Goal: Information Seeking & Learning: Learn about a topic

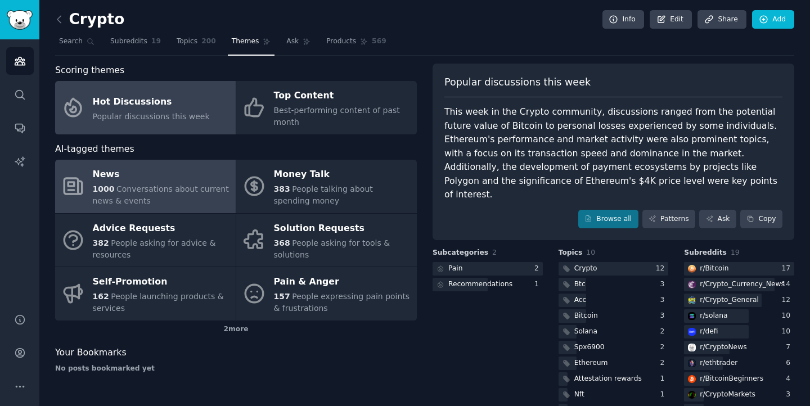
click at [161, 176] on div "News" at bounding box center [161, 175] width 137 height 18
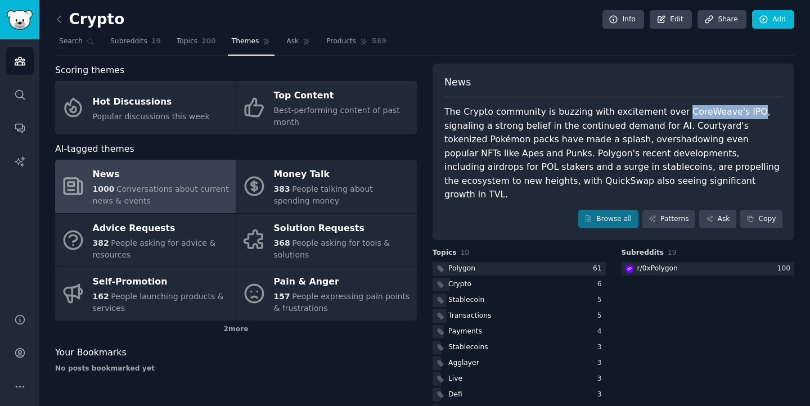
drag, startPoint x: 669, startPoint y: 112, endPoint x: 736, endPoint y: 114, distance: 67.5
click at [736, 114] on div "The Crypto community is buzzing with excitement over CoreWeave's IPO, signaling…" at bounding box center [613, 153] width 338 height 97
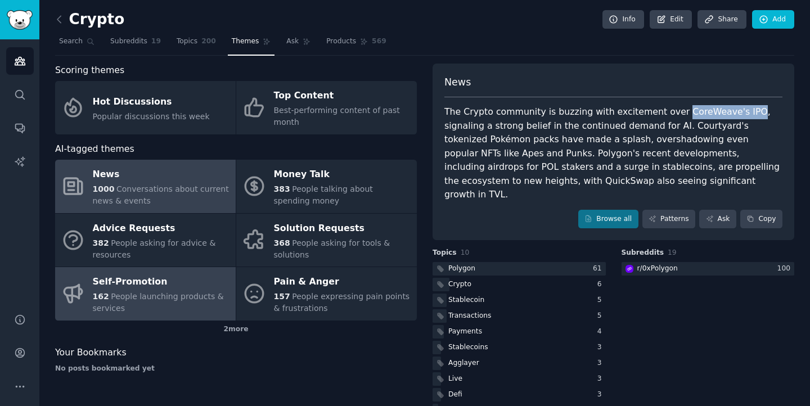
click at [177, 287] on div "Self-Promotion" at bounding box center [161, 282] width 137 height 18
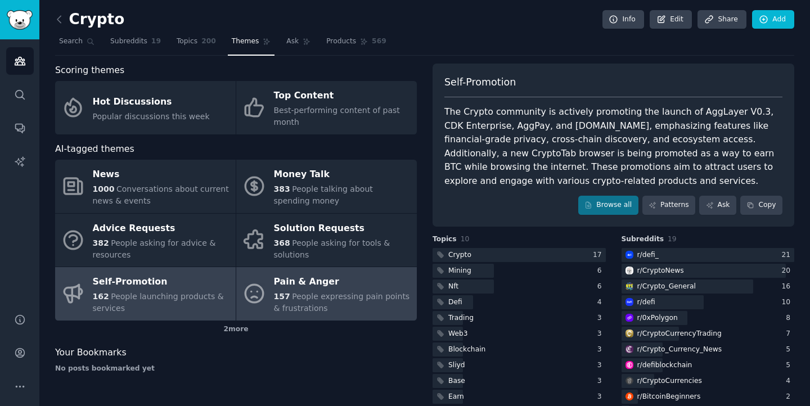
click at [329, 282] on div "Pain & Anger" at bounding box center [342, 282] width 137 height 18
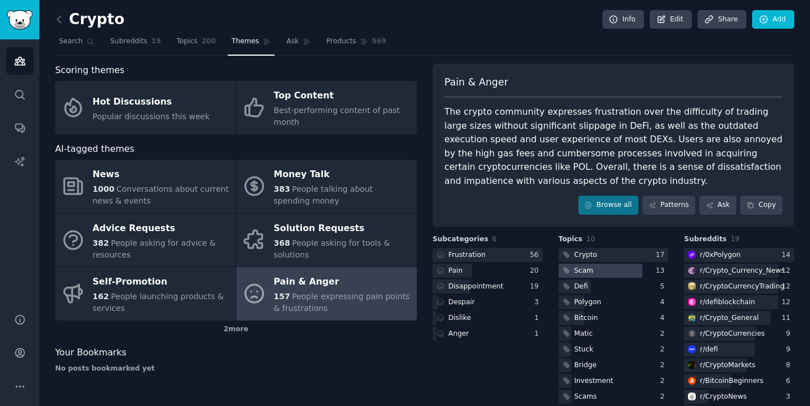
click at [586, 271] on div "Scam" at bounding box center [583, 271] width 19 height 10
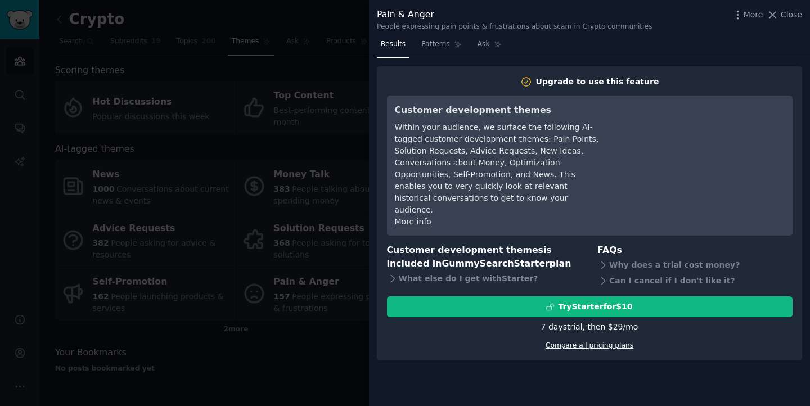
click at [572, 341] on link "Compare all pricing plans" at bounding box center [590, 345] width 88 height 8
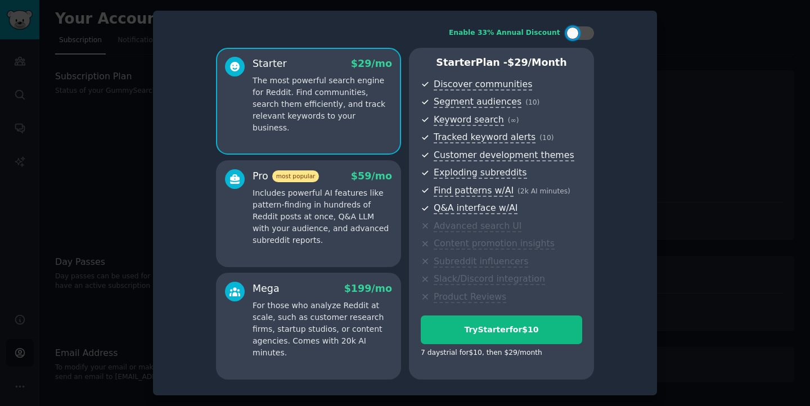
click at [272, 235] on p "Includes powerful AI features like pattern-finding in hundreds of Reddit posts …" at bounding box center [323, 216] width 140 height 59
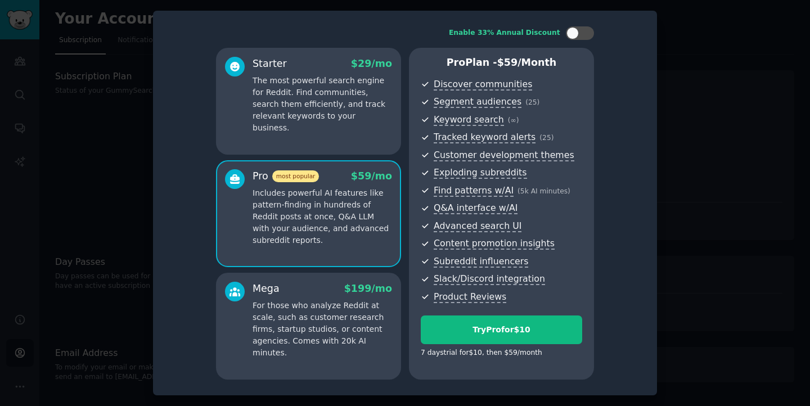
click at [684, 87] on div at bounding box center [405, 203] width 810 height 406
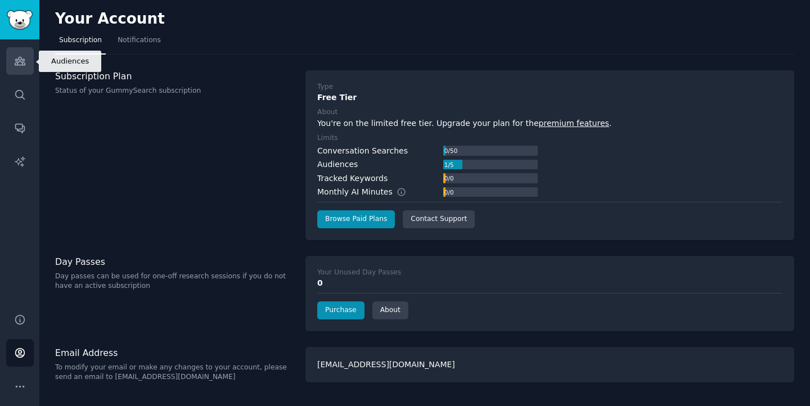
click at [14, 63] on link "Audiences" at bounding box center [20, 61] width 28 height 28
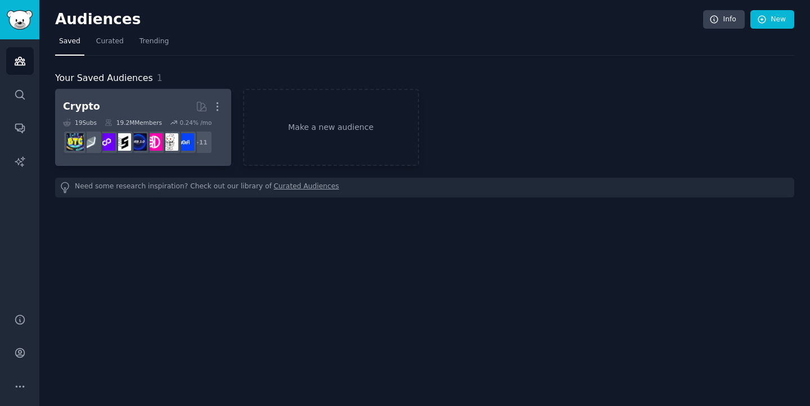
click at [151, 111] on h2 "Crypto More" at bounding box center [143, 107] width 160 height 20
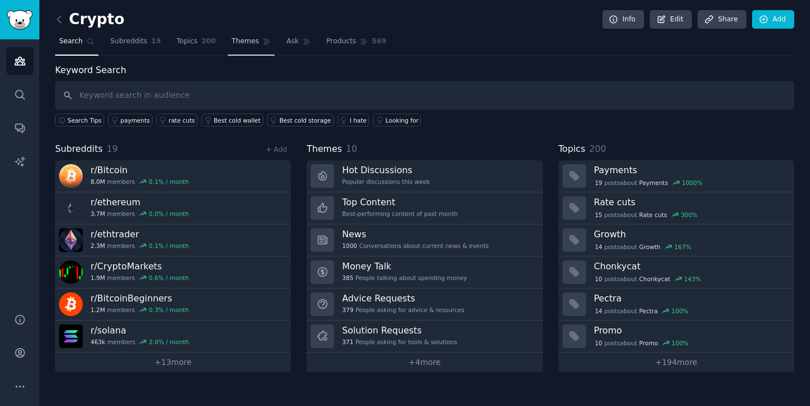
click at [249, 42] on span "Themes" at bounding box center [246, 42] width 28 height 10
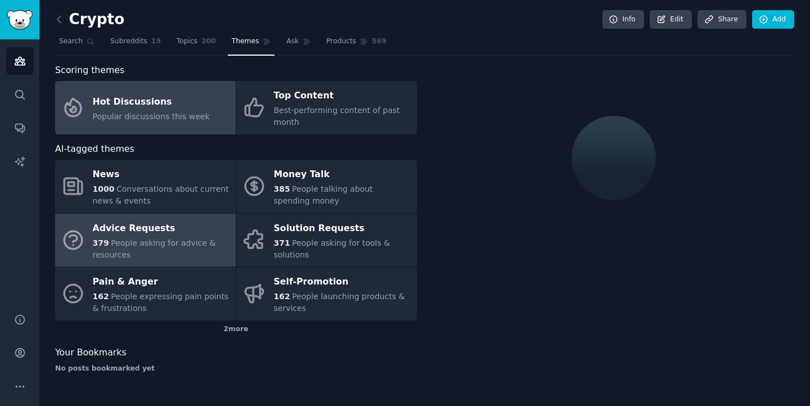
click at [160, 242] on span "People asking for advice & resources" at bounding box center [154, 249] width 123 height 21
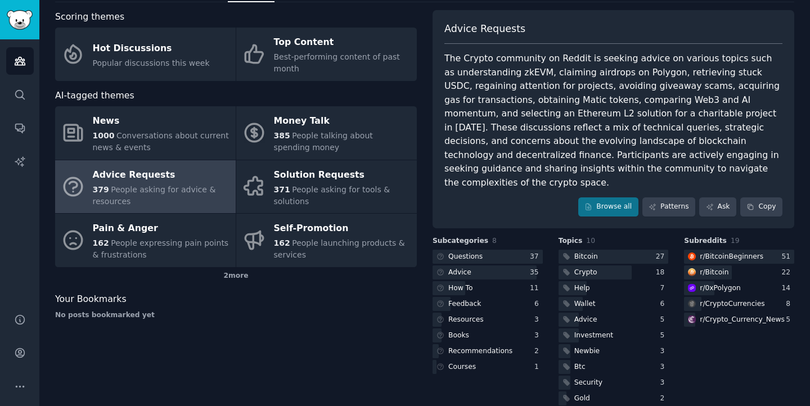
scroll to position [57, 0]
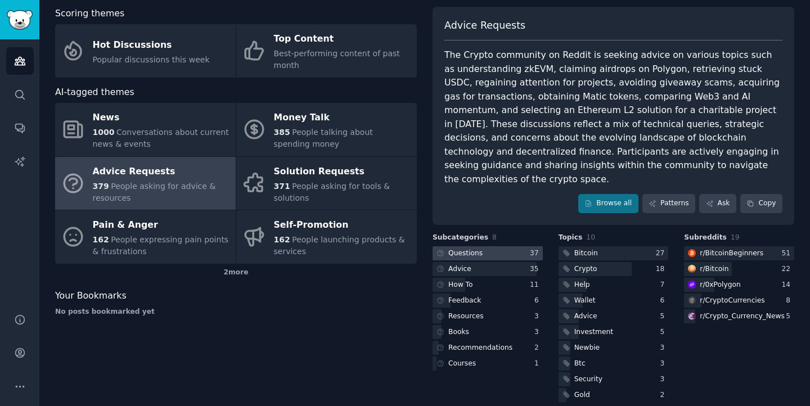
click at [479, 249] on div "Questions" at bounding box center [465, 254] width 34 height 10
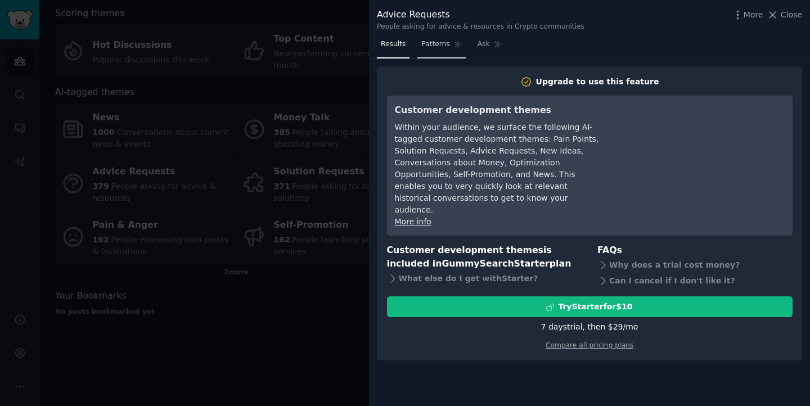
click at [435, 43] on span "Patterns" at bounding box center [435, 44] width 28 height 10
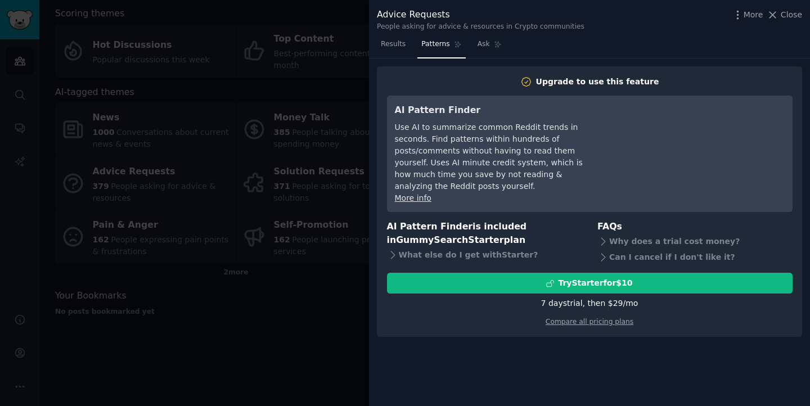
click at [325, 158] on div at bounding box center [405, 203] width 810 height 406
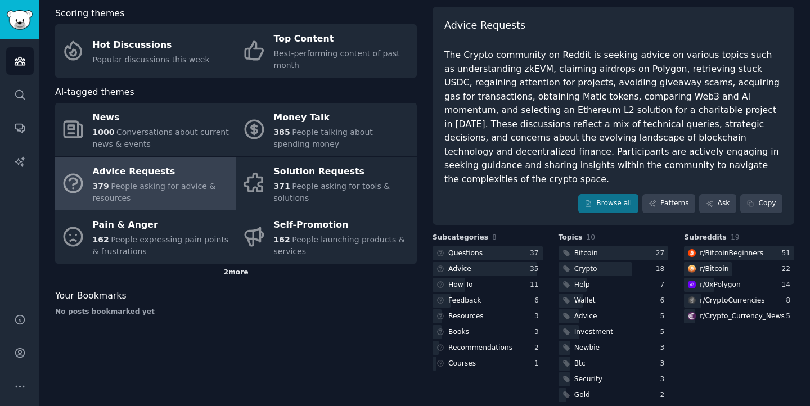
click at [254, 273] on div "2 more" at bounding box center [236, 273] width 362 height 18
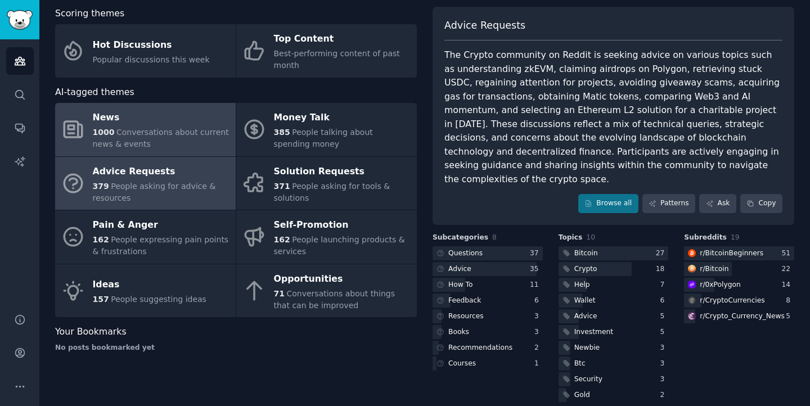
click at [168, 144] on div "1000 Conversations about current news & events" at bounding box center [161, 139] width 137 height 24
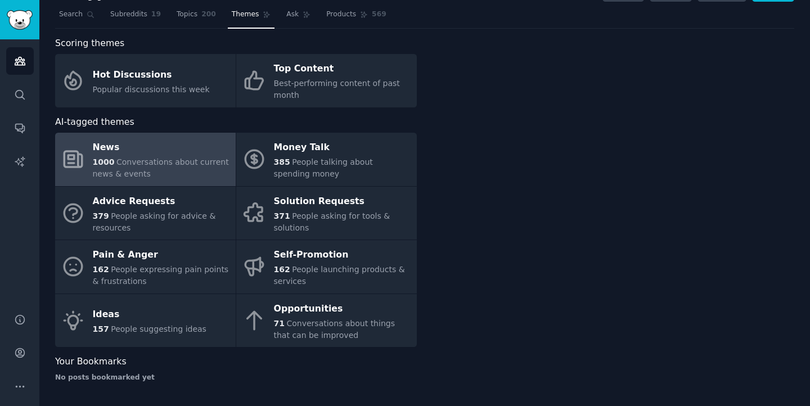
scroll to position [27, 0]
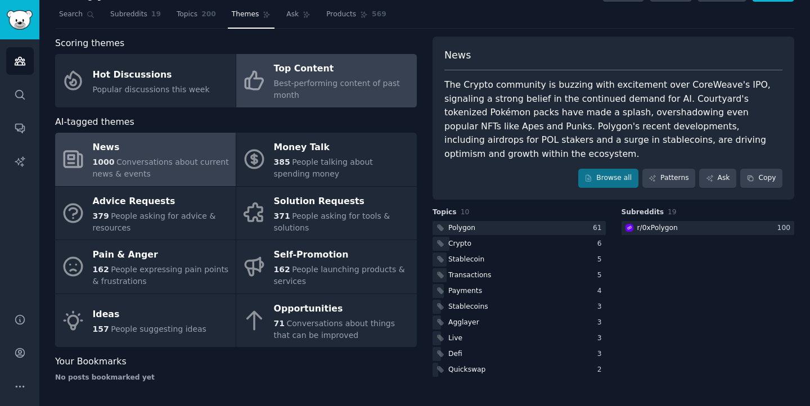
click at [309, 80] on span "Best-performing content of past month" at bounding box center [337, 89] width 126 height 21
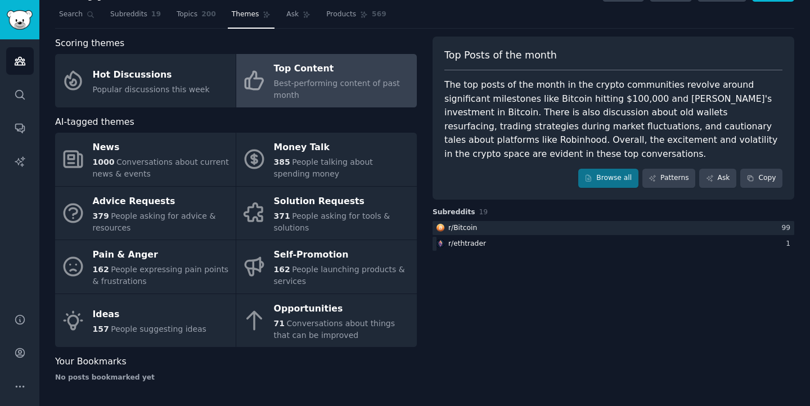
click at [619, 148] on div "Top Posts of the month The top posts of the month in the crypto communities rev…" at bounding box center [614, 118] width 362 height 163
click at [613, 169] on link "Browse all" at bounding box center [608, 178] width 60 height 19
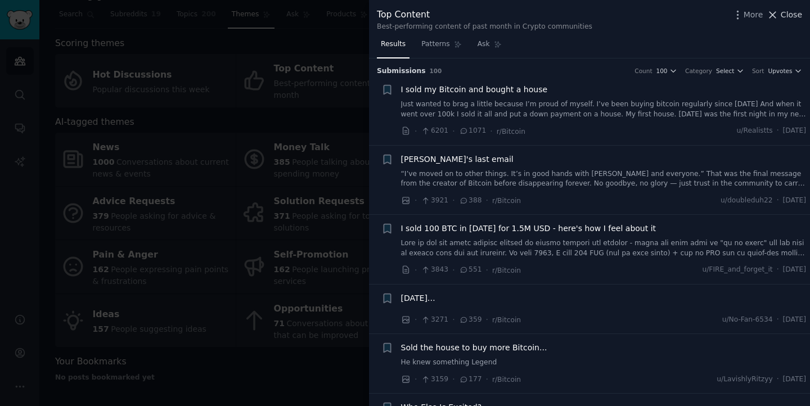
click at [779, 12] on icon at bounding box center [773, 15] width 12 height 12
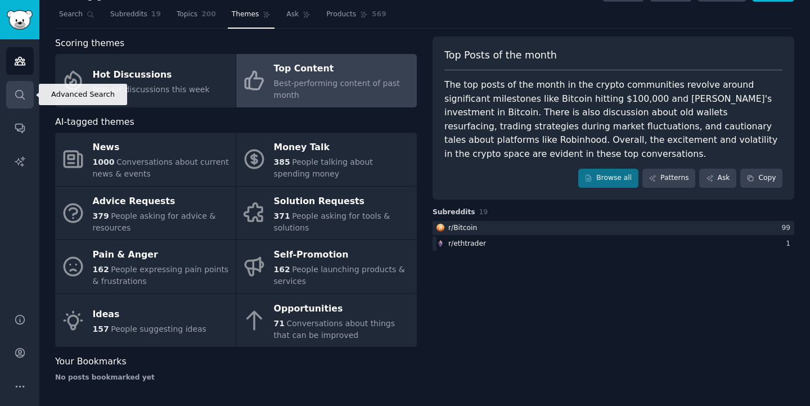
click at [28, 101] on link "Search" at bounding box center [20, 95] width 28 height 28
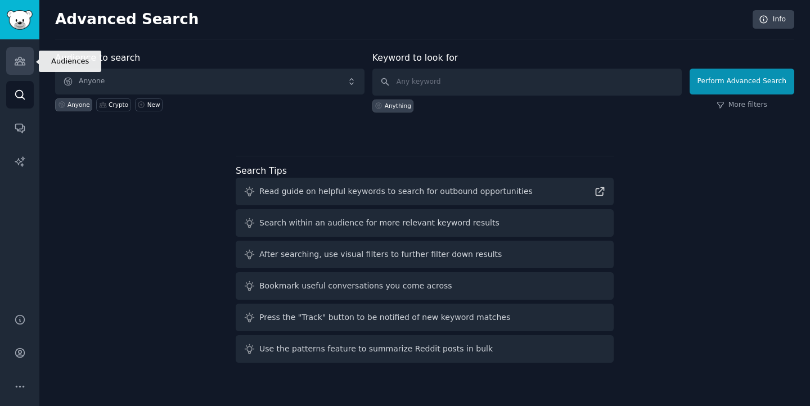
click at [15, 66] on icon "Sidebar" at bounding box center [20, 61] width 12 height 12
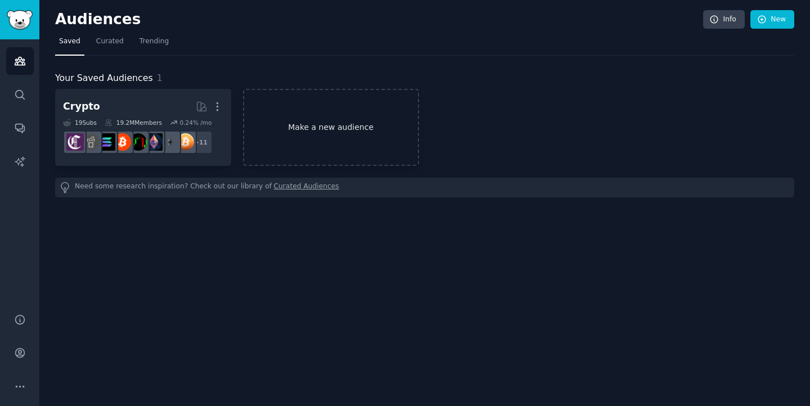
click at [306, 127] on link "Make a new audience" at bounding box center [331, 127] width 176 height 77
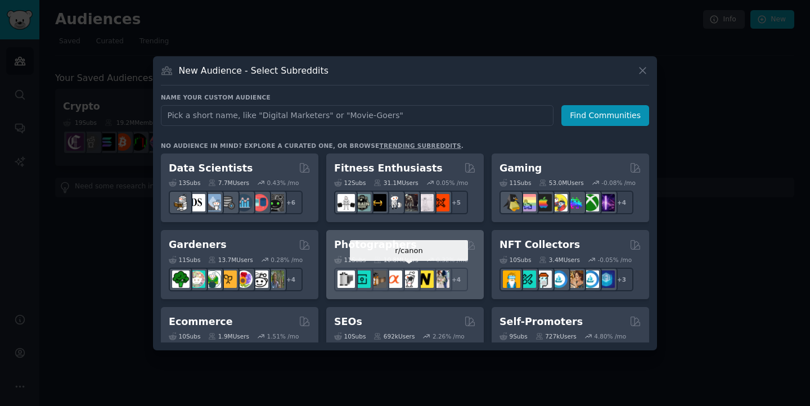
scroll to position [367, 0]
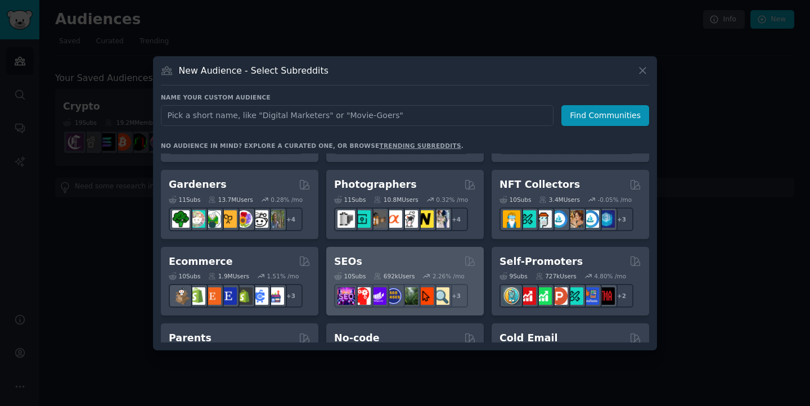
click at [411, 259] on div "SEOs" at bounding box center [405, 262] width 142 height 14
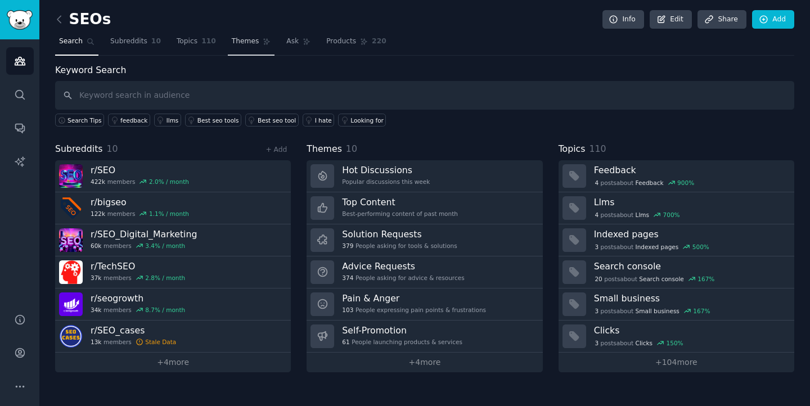
click at [228, 53] on link "Themes" at bounding box center [251, 44] width 47 height 23
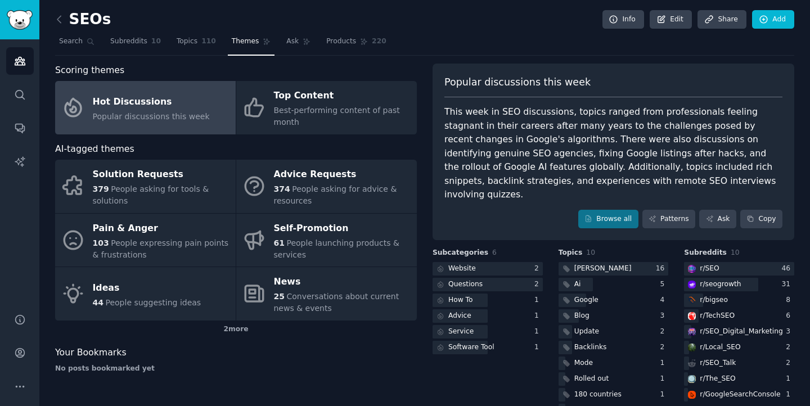
click at [190, 121] on span "Popular discussions this week" at bounding box center [151, 116] width 117 height 9
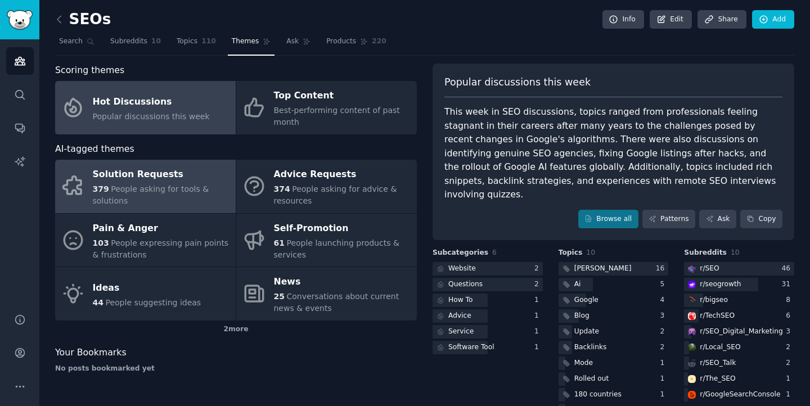
click at [188, 186] on span "People asking for tools & solutions" at bounding box center [151, 195] width 116 height 21
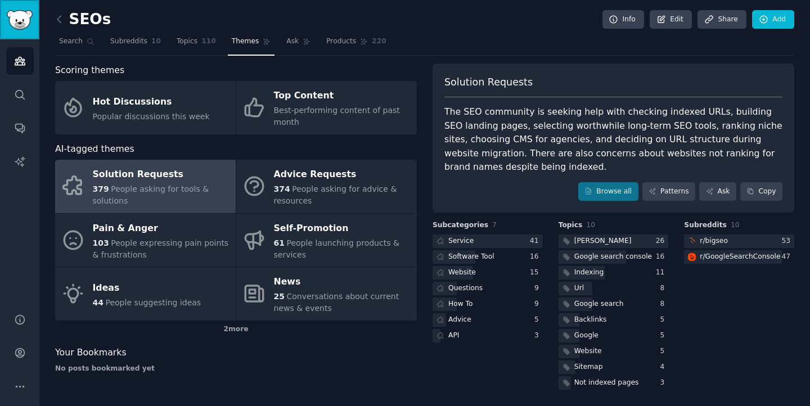
click at [25, 32] on link "Sidebar" at bounding box center [19, 19] width 39 height 39
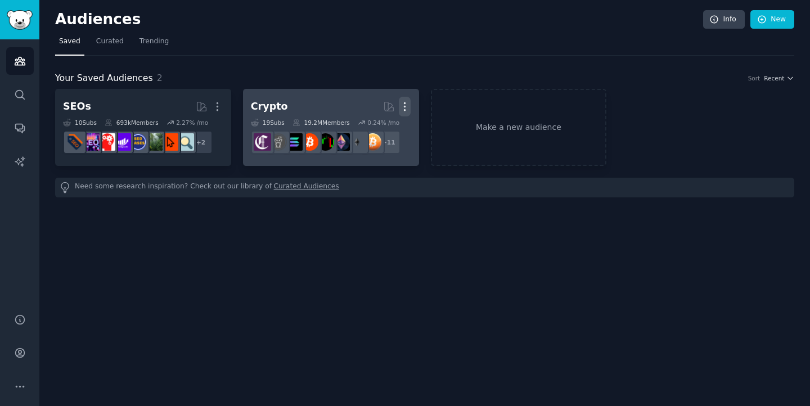
click at [405, 112] on icon "button" at bounding box center [405, 107] width 12 height 12
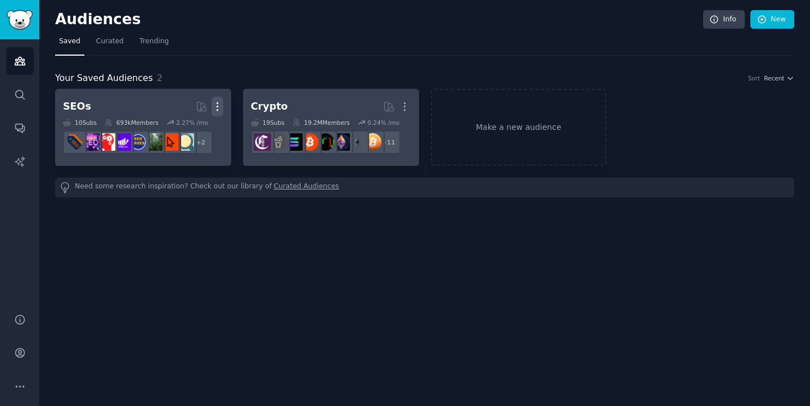
click at [216, 107] on icon "button" at bounding box center [218, 107] width 12 height 12
click at [197, 132] on p "Delete" at bounding box center [187, 130] width 26 height 12
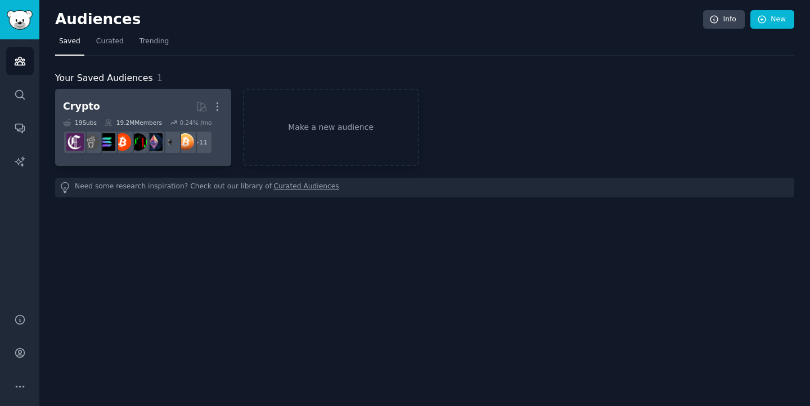
click at [154, 107] on h2 "Crypto Curated by GummySearch More" at bounding box center [143, 107] width 160 height 20
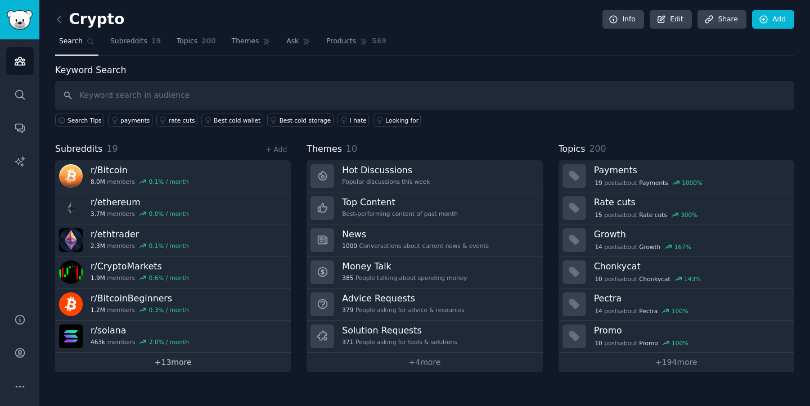
click at [188, 361] on link "+ 13 more" at bounding box center [173, 363] width 236 height 20
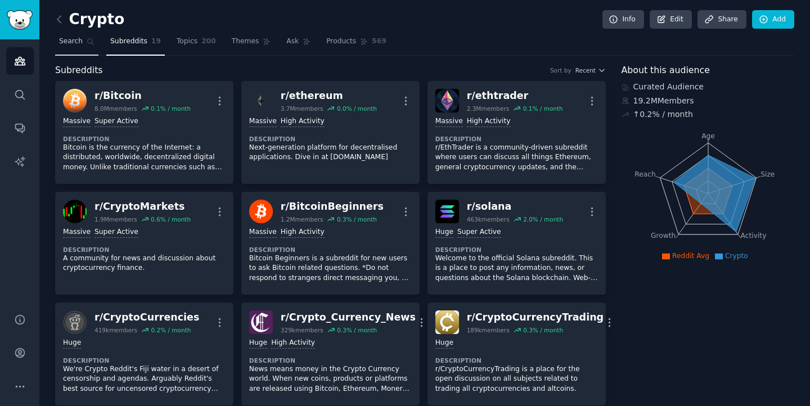
click at [78, 42] on span "Search" at bounding box center [71, 42] width 24 height 10
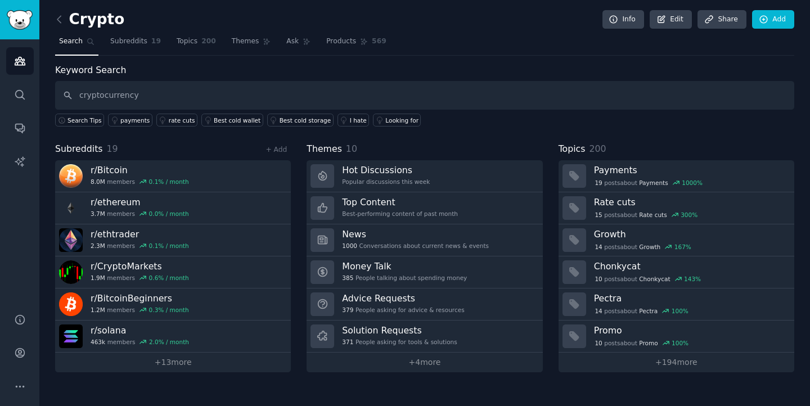
click at [157, 98] on input "cryptocurrency" at bounding box center [424, 95] width 739 height 29
type input "cryptocurrency"
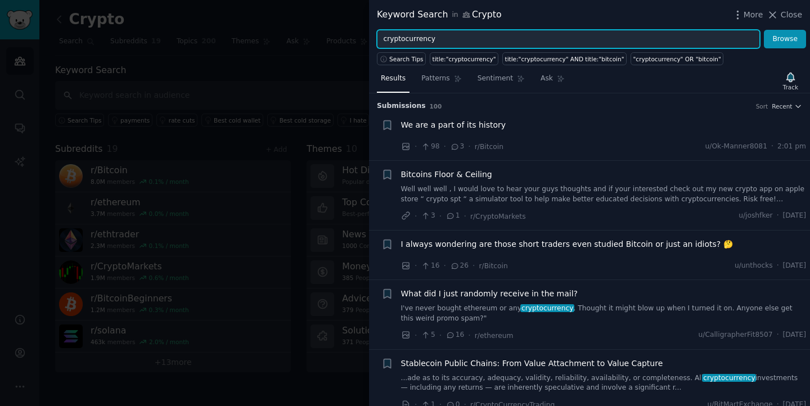
click at [505, 37] on input "cryptocurrency" at bounding box center [568, 39] width 383 height 19
type input "meme coin"
click at [764, 30] on button "Browse" at bounding box center [785, 39] width 42 height 19
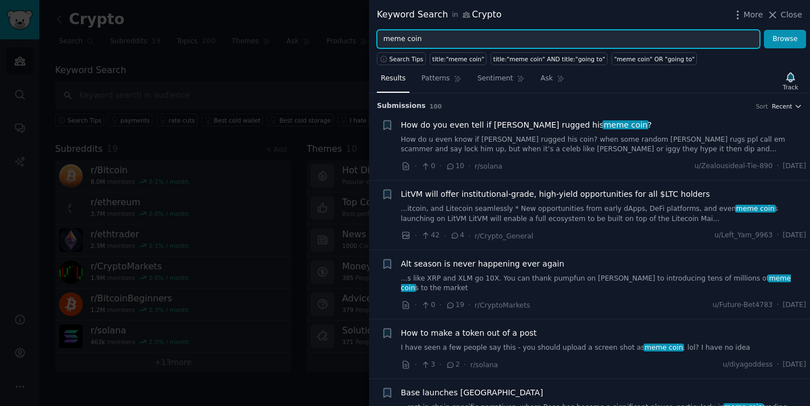
click at [790, 107] on span "Recent" at bounding box center [782, 106] width 20 height 8
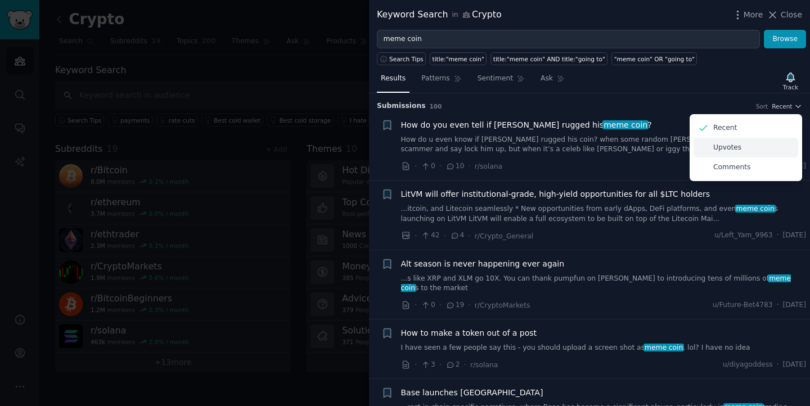
click at [732, 147] on p "Upvotes" at bounding box center [727, 148] width 28 height 10
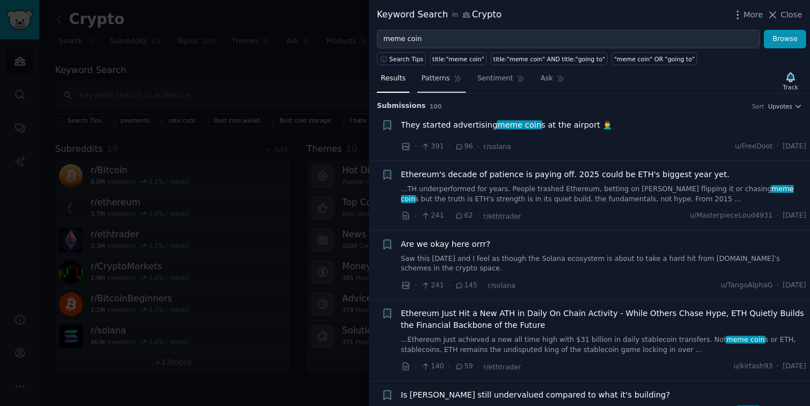
click at [438, 77] on span "Patterns" at bounding box center [435, 79] width 28 height 10
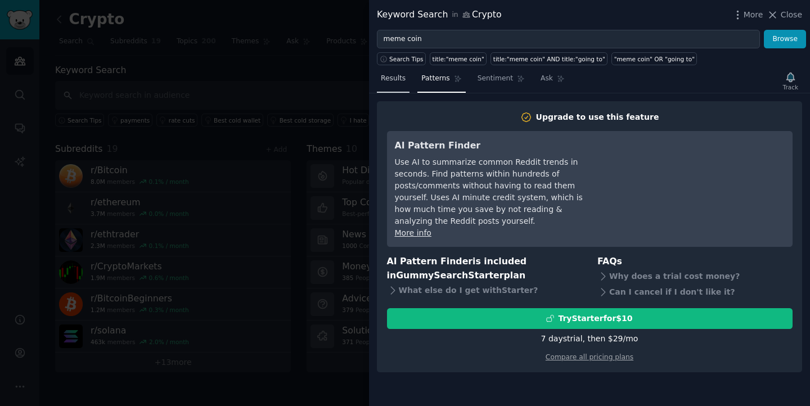
click at [404, 80] on span "Results" at bounding box center [393, 79] width 25 height 10
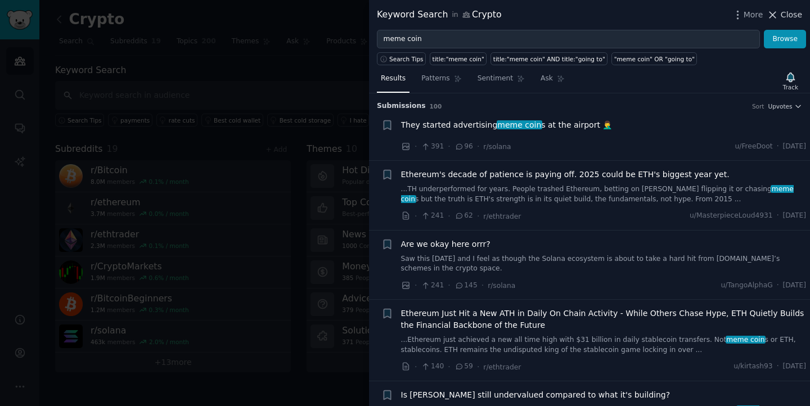
click at [776, 16] on icon at bounding box center [773, 15] width 12 height 12
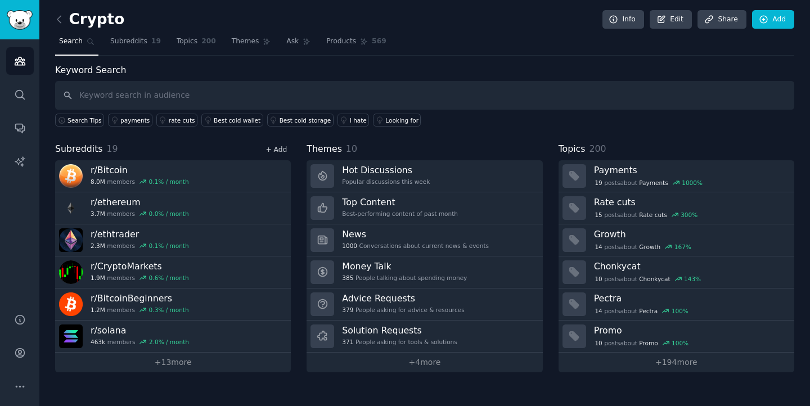
click at [273, 147] on link "+ Add" at bounding box center [276, 150] width 21 height 8
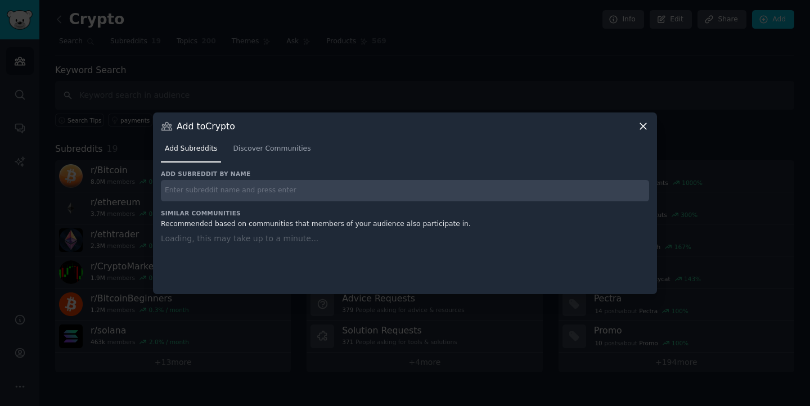
click at [257, 185] on input "text" at bounding box center [405, 191] width 488 height 22
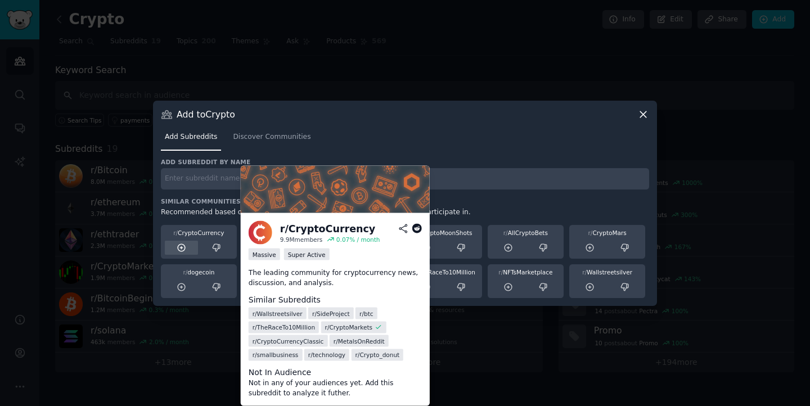
click at [182, 246] on icon at bounding box center [182, 248] width 10 height 10
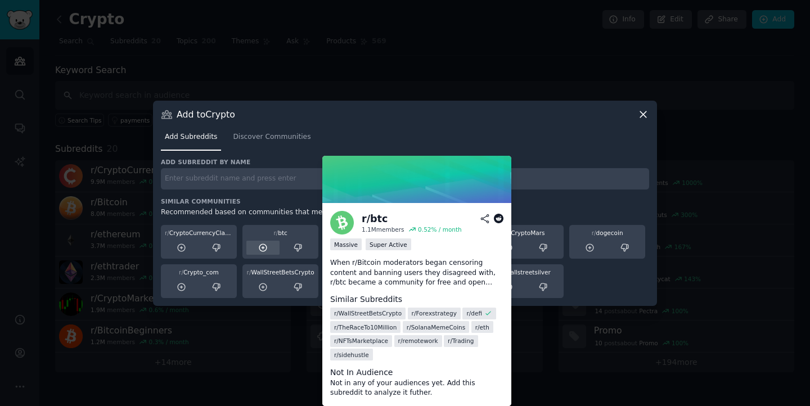
click at [263, 248] on icon at bounding box center [262, 247] width 7 height 7
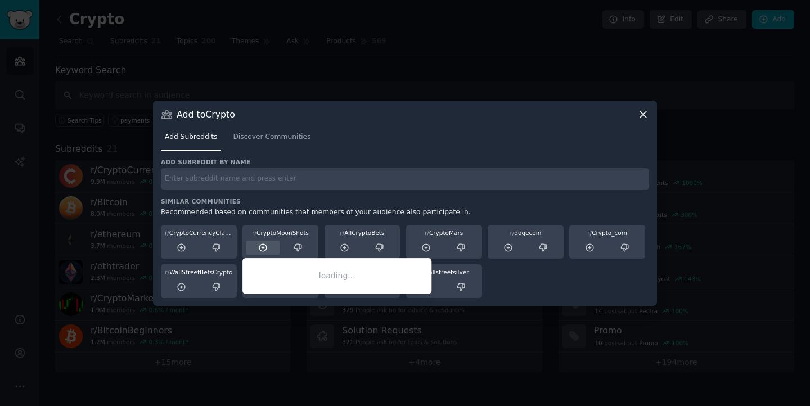
click at [264, 252] on icon at bounding box center [263, 248] width 10 height 10
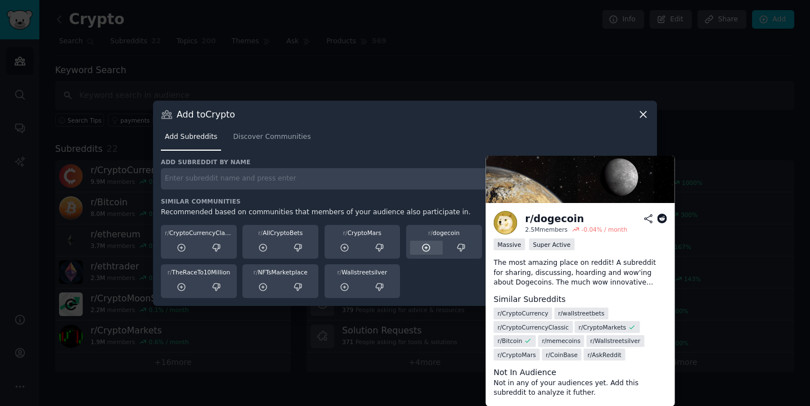
click at [429, 250] on icon at bounding box center [426, 248] width 10 height 10
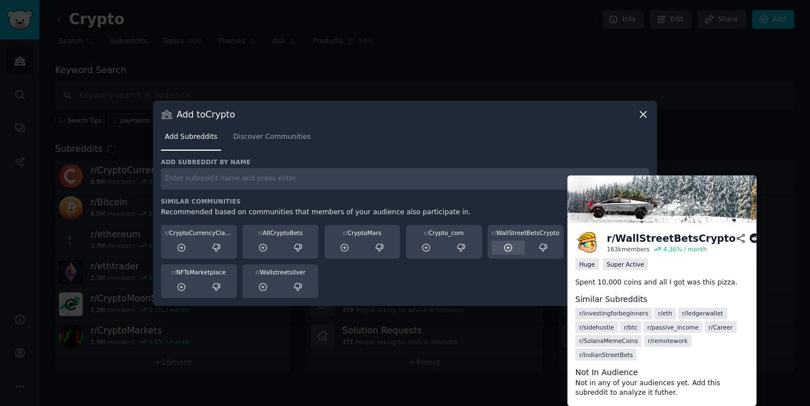
click at [509, 247] on icon at bounding box center [509, 248] width 10 height 10
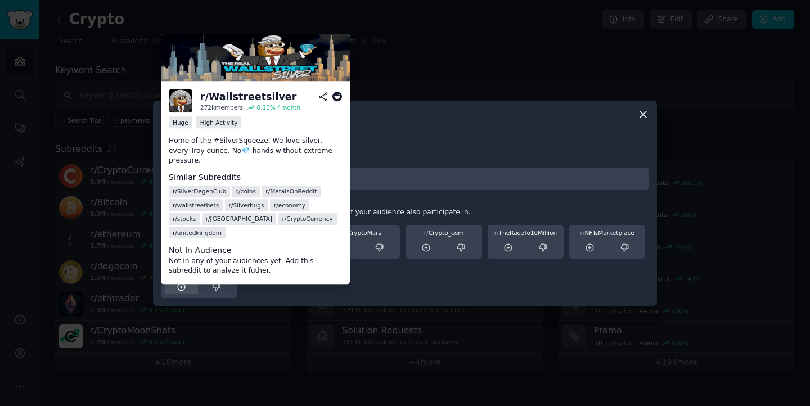
click at [185, 289] on icon at bounding box center [181, 287] width 7 height 7
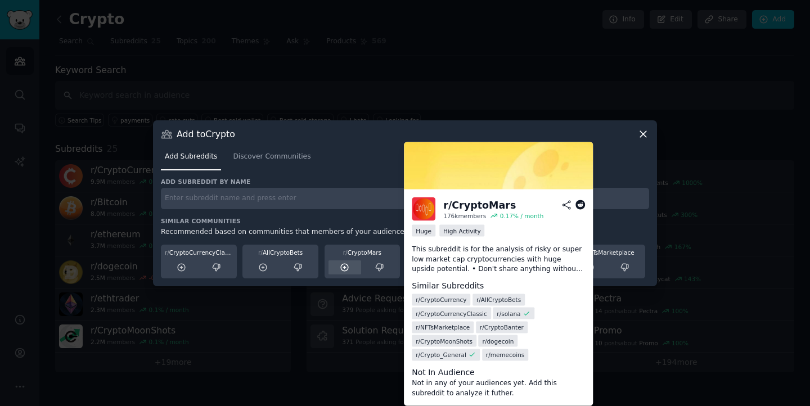
click at [350, 268] on icon at bounding box center [345, 268] width 10 height 10
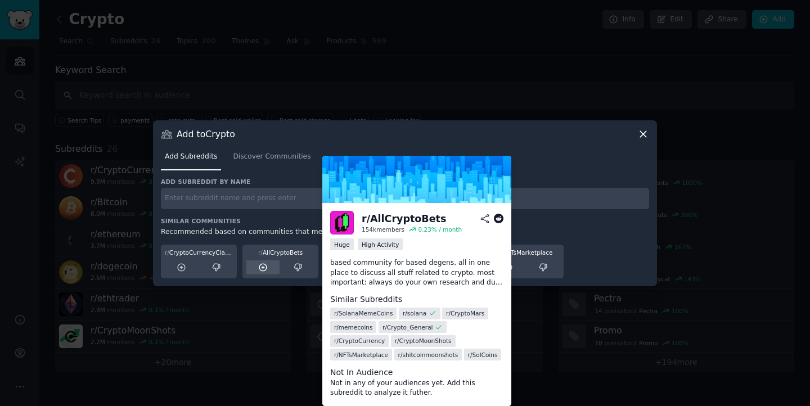
click at [269, 273] on div at bounding box center [262, 267] width 33 height 14
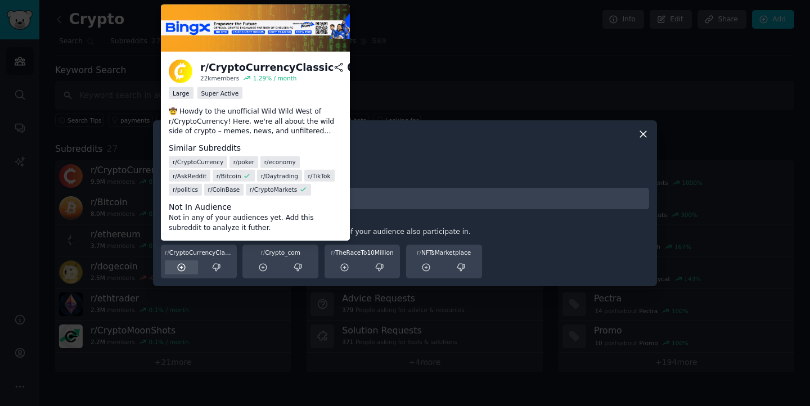
click at [181, 271] on icon at bounding box center [181, 267] width 7 height 7
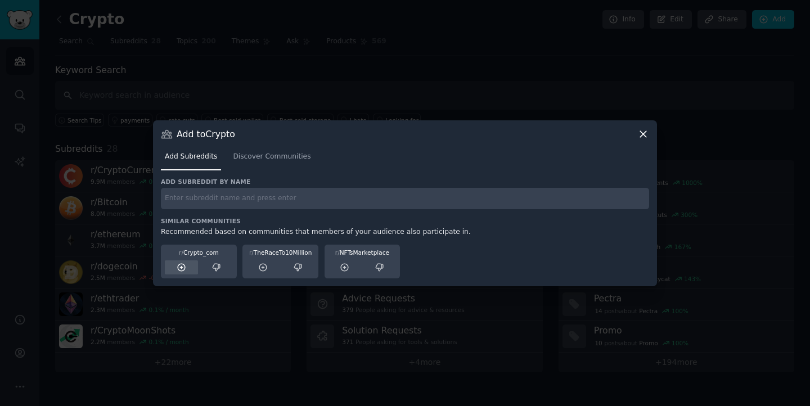
click at [181, 271] on icon at bounding box center [181, 267] width 7 height 7
click at [181, 267] on icon at bounding box center [181, 267] width 7 height 7
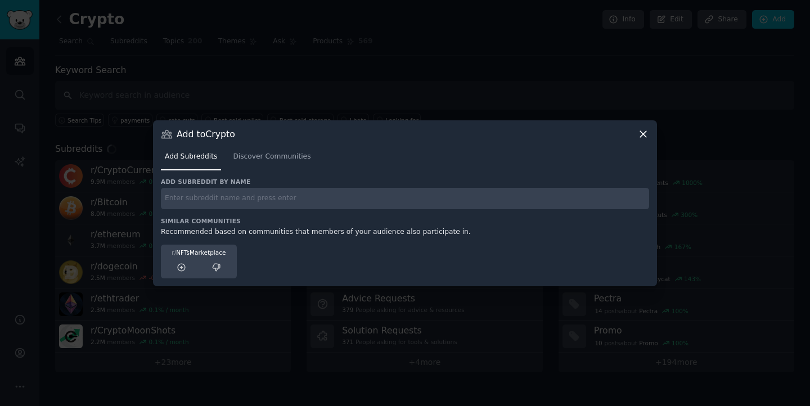
click at [181, 267] on icon at bounding box center [181, 267] width 7 height 7
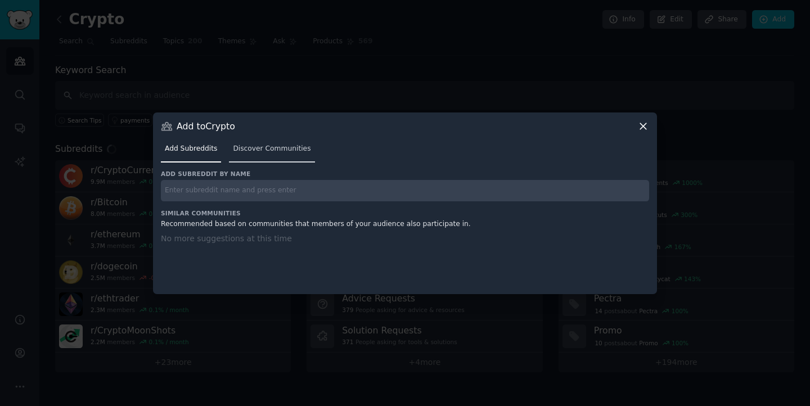
click at [272, 152] on span "Discover Communities" at bounding box center [272, 149] width 78 height 10
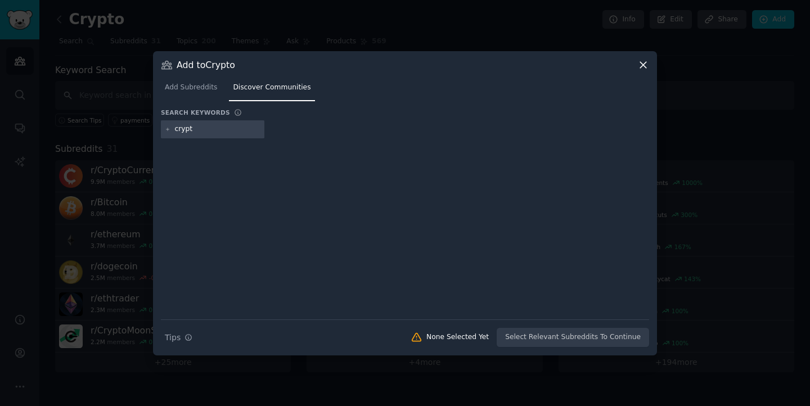
type input "crypto"
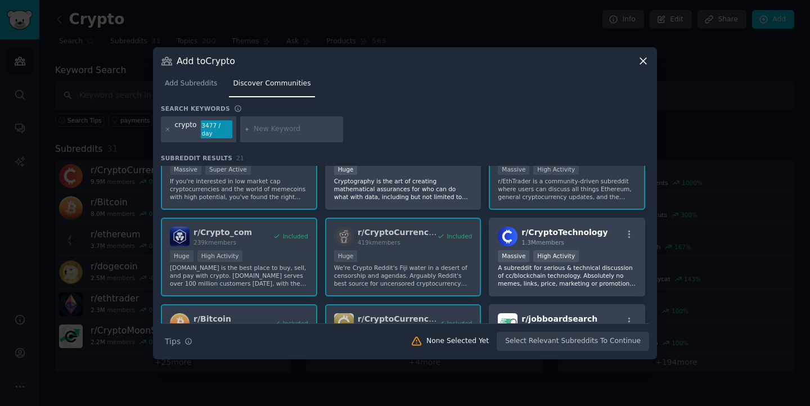
scroll to position [143, 0]
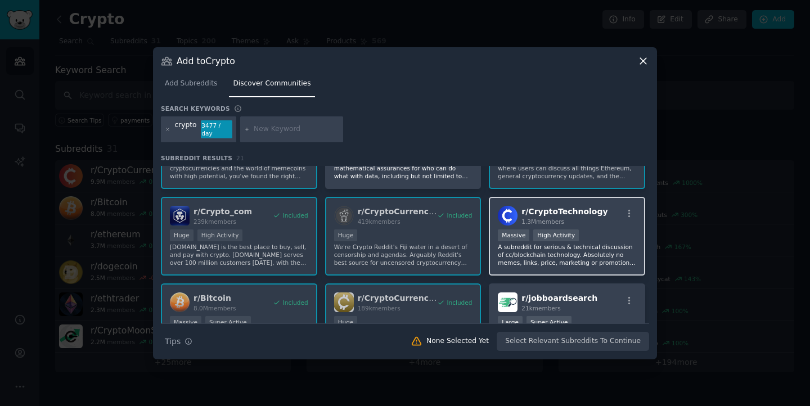
click at [628, 219] on div at bounding box center [629, 216] width 14 height 14
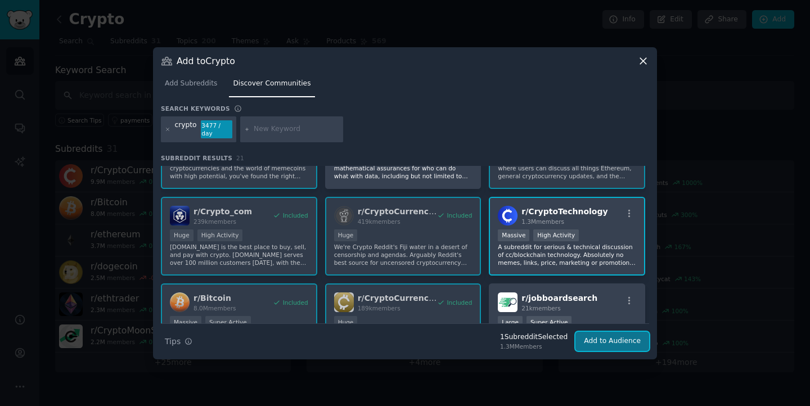
click at [605, 338] on button "Add to Audience" at bounding box center [613, 341] width 74 height 19
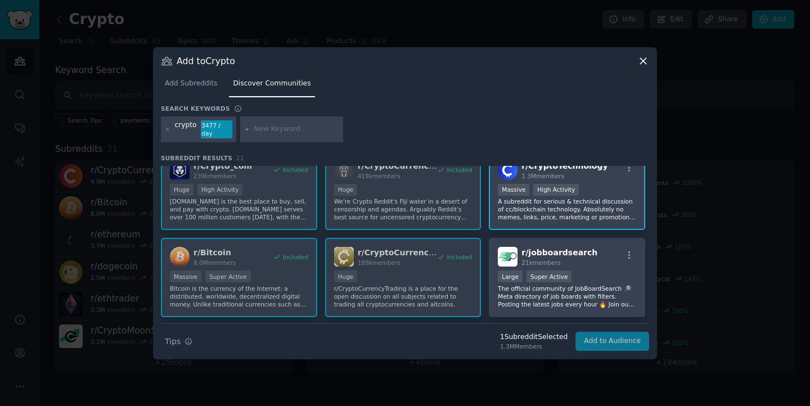
scroll to position [217, 0]
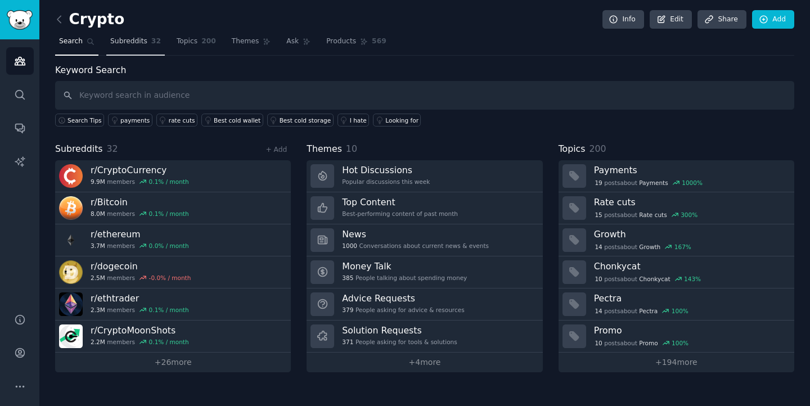
click at [141, 48] on link "Subreddits 32" at bounding box center [135, 44] width 59 height 23
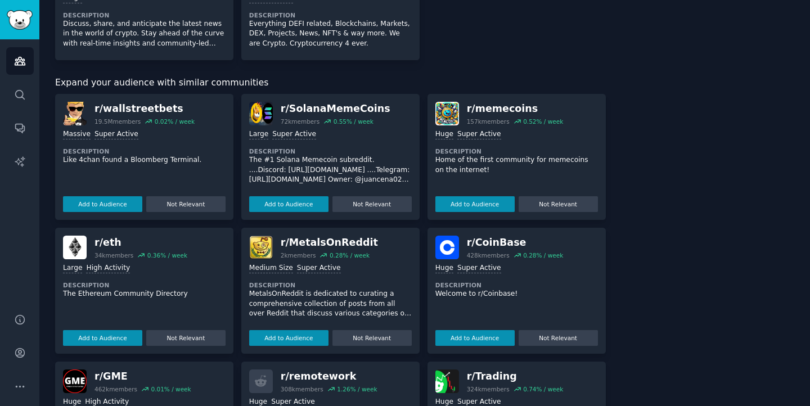
scroll to position [1291, 0]
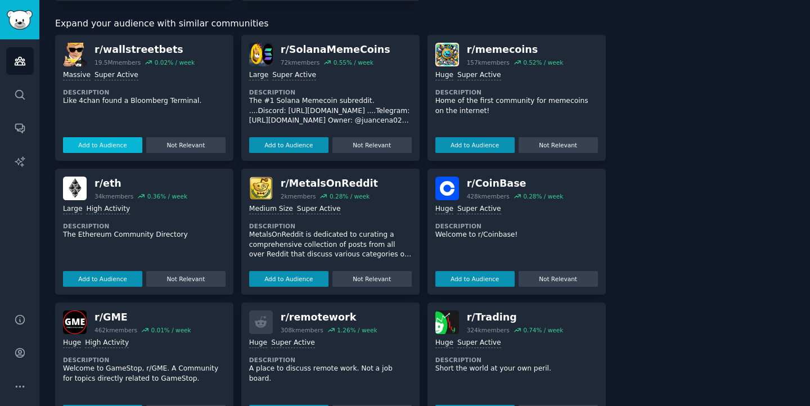
click at [116, 147] on button "Add to Audience" at bounding box center [102, 145] width 79 height 16
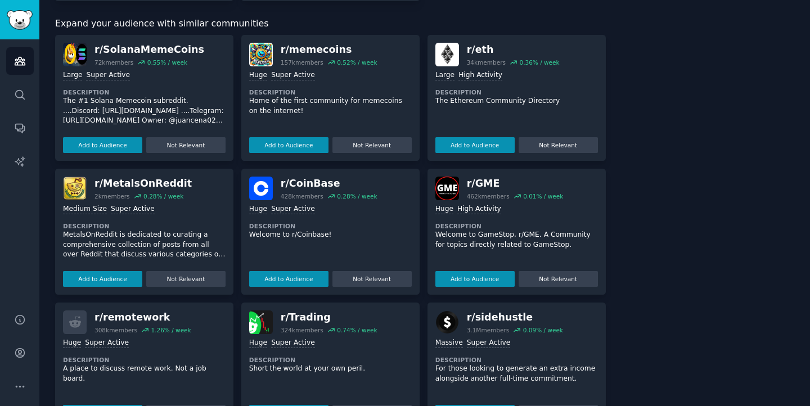
click at [116, 147] on button "Add to Audience" at bounding box center [102, 145] width 79 height 16
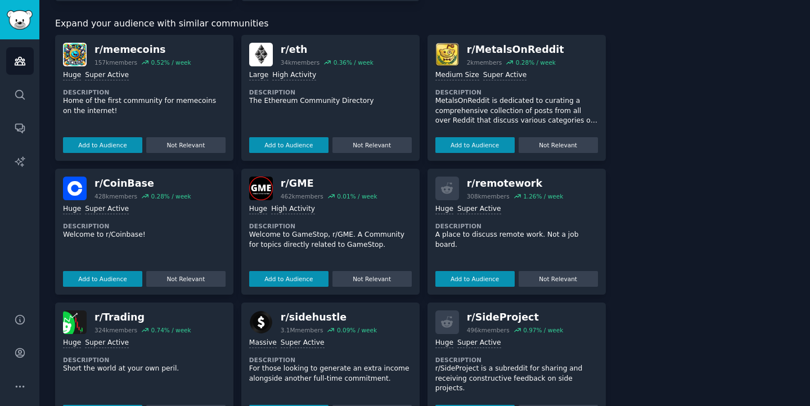
click at [116, 147] on button "Add to Audience" at bounding box center [102, 145] width 79 height 16
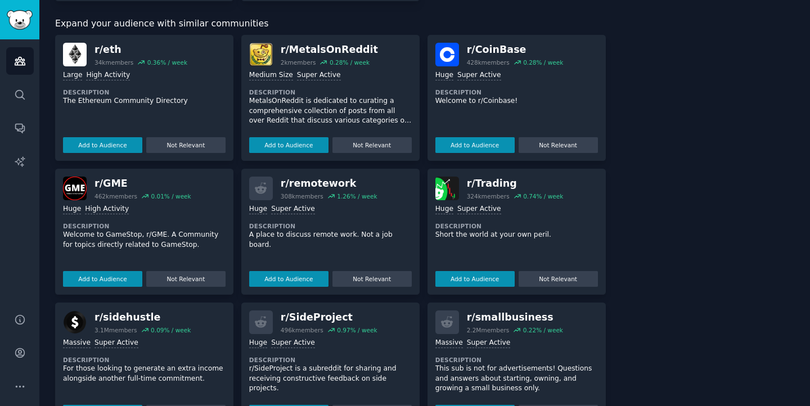
click at [116, 147] on button "Add to Audience" at bounding box center [102, 145] width 79 height 16
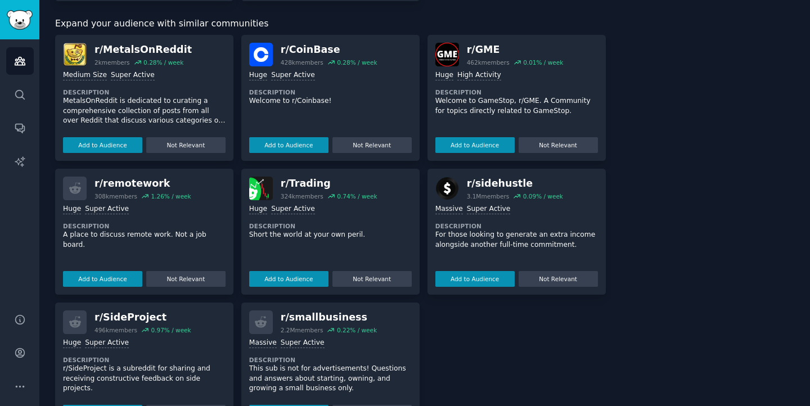
click at [116, 147] on button "Add to Audience" at bounding box center [102, 145] width 79 height 16
click at [249, 147] on button "Add to Audience" at bounding box center [288, 145] width 79 height 16
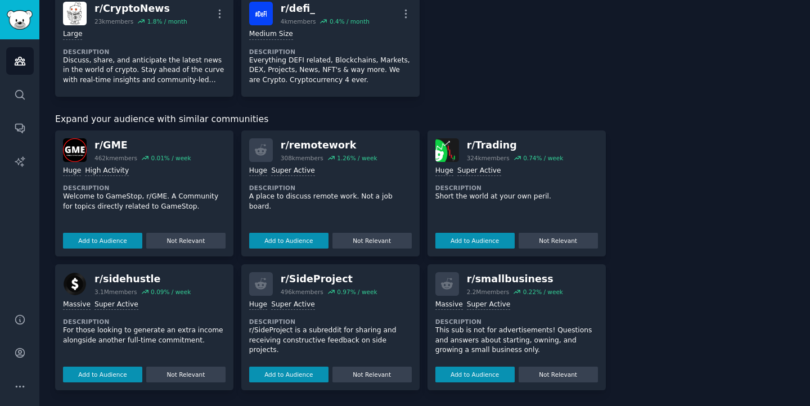
scroll to position [1196, 0]
click at [116, 147] on div "r/ GME" at bounding box center [143, 145] width 97 height 14
click at [107, 244] on button "Add to Audience" at bounding box center [102, 241] width 79 height 16
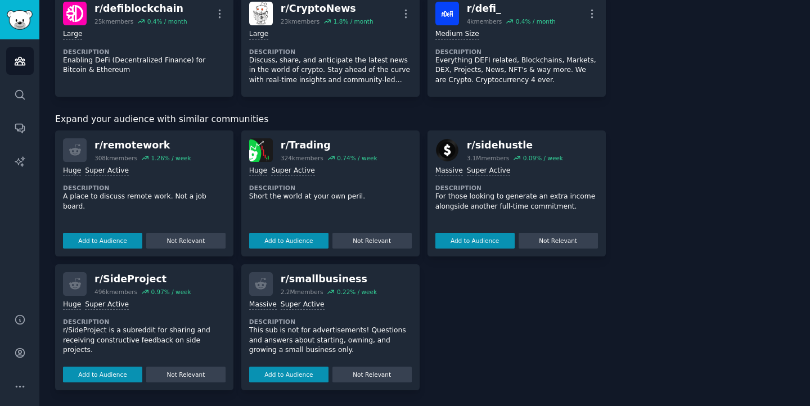
click at [107, 244] on button "Add to Audience" at bounding box center [102, 241] width 79 height 16
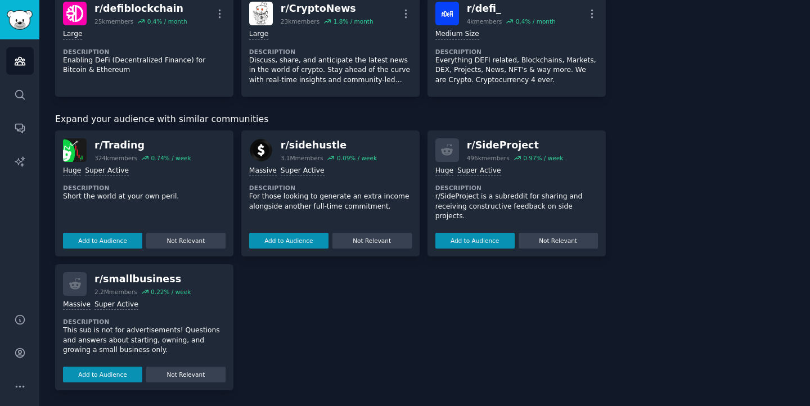
click at [107, 244] on button "Add to Audience" at bounding box center [102, 241] width 79 height 16
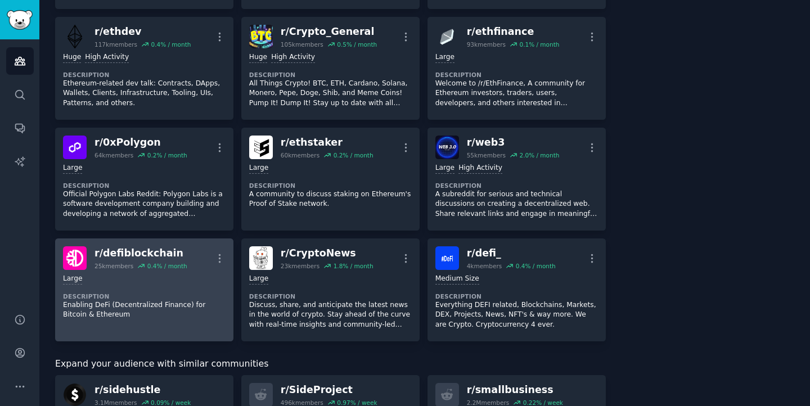
scroll to position [1172, 0]
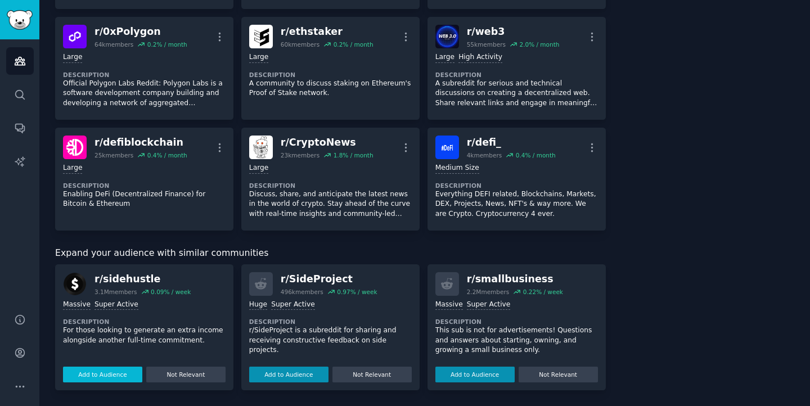
click at [115, 369] on button "Add to Audience" at bounding box center [102, 375] width 79 height 16
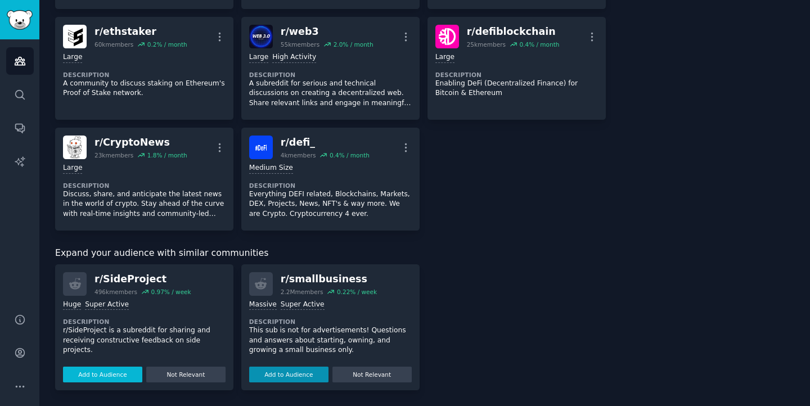
click at [113, 372] on button "Add to Audience" at bounding box center [102, 375] width 79 height 16
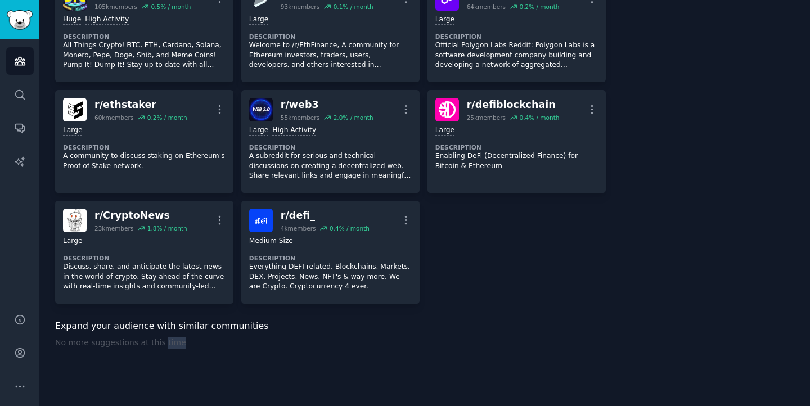
click at [113, 373] on div "No more suggestions at this time" at bounding box center [330, 360] width 551 height 47
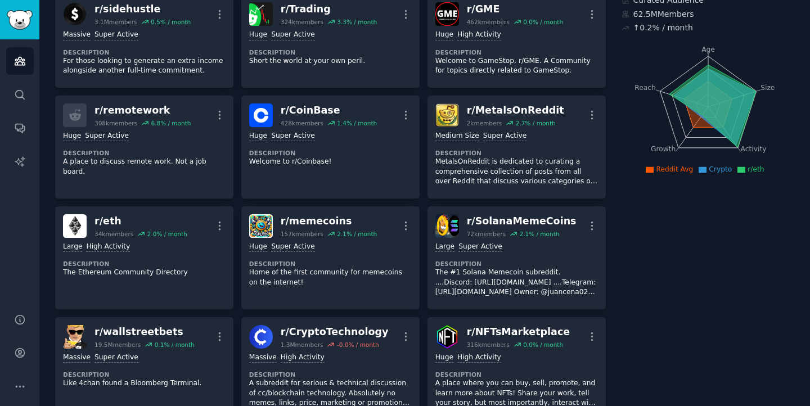
scroll to position [0, 0]
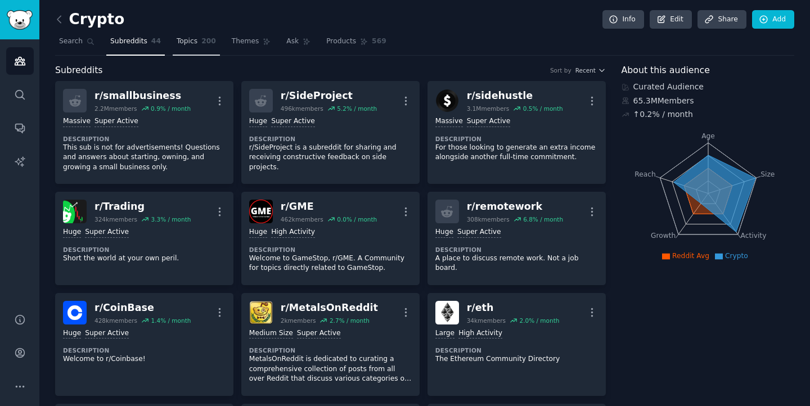
click at [195, 48] on link "Topics 200" at bounding box center [196, 44] width 47 height 23
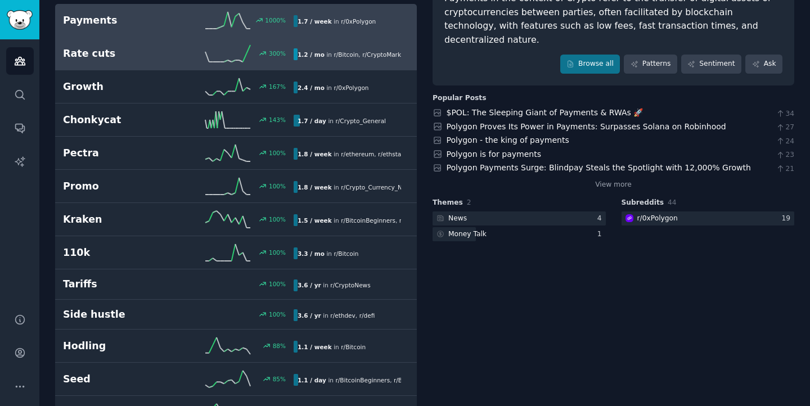
scroll to position [115, 0]
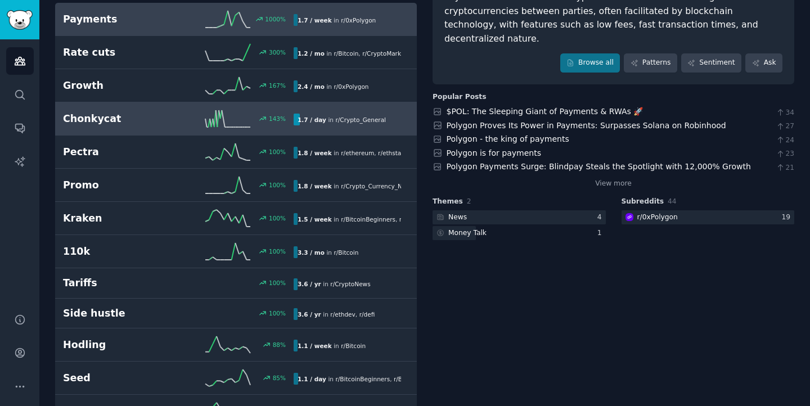
click at [121, 118] on h2 "Chonkycat" at bounding box center [120, 119] width 115 height 14
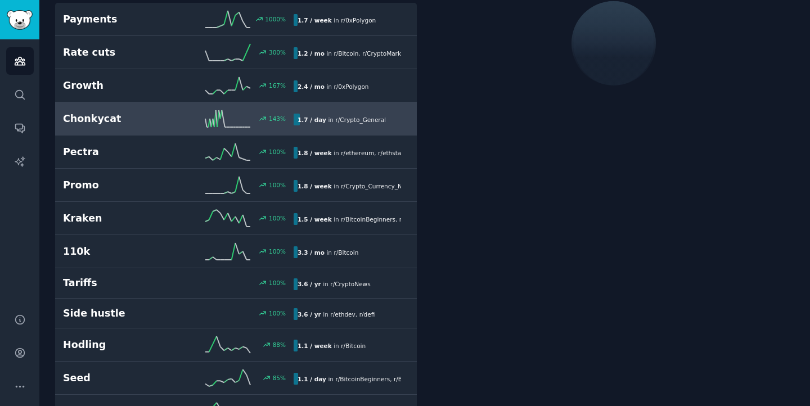
scroll to position [68, 0]
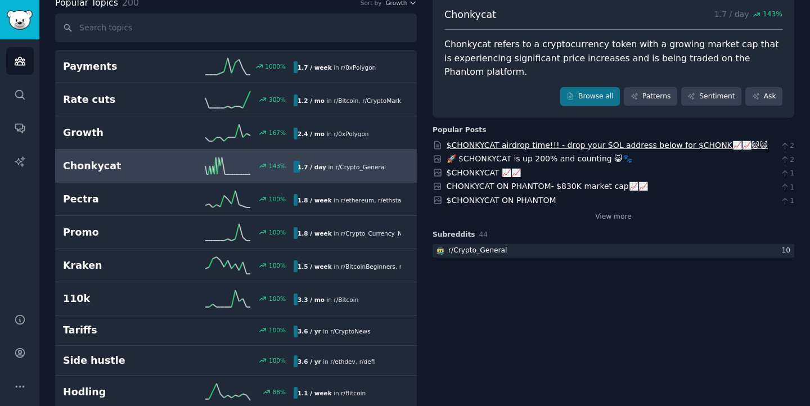
click at [505, 147] on link "$CHONKYCAT airdrop time!!! - drop your SOL address below for $CHONK📈📈😸😸" at bounding box center [607, 145] width 321 height 9
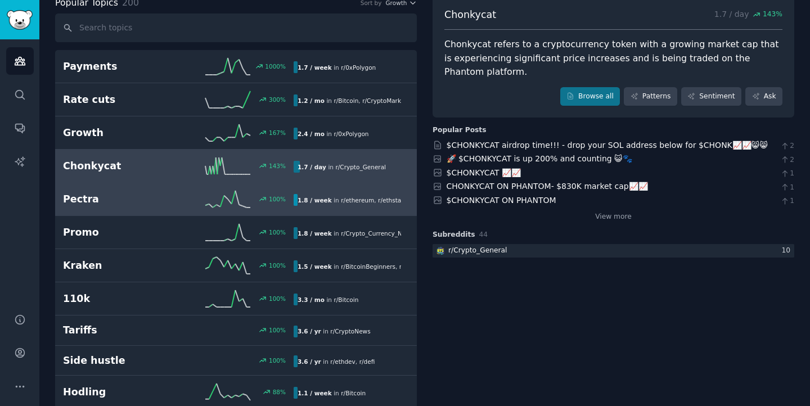
click at [109, 200] on h2 "Pectra" at bounding box center [120, 199] width 115 height 14
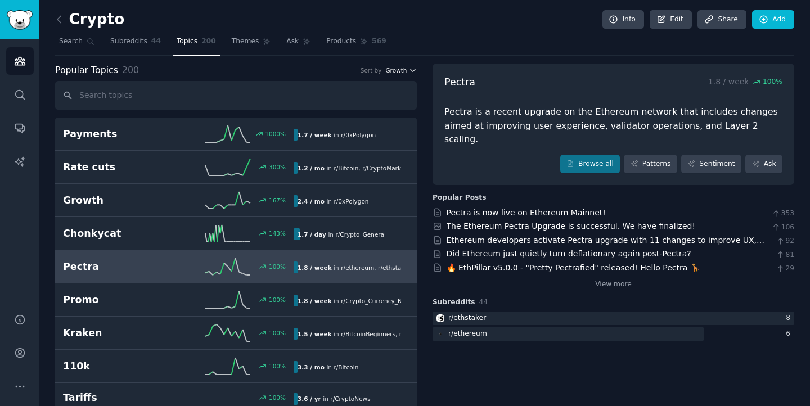
click at [414, 70] on icon "button" at bounding box center [413, 70] width 8 height 8
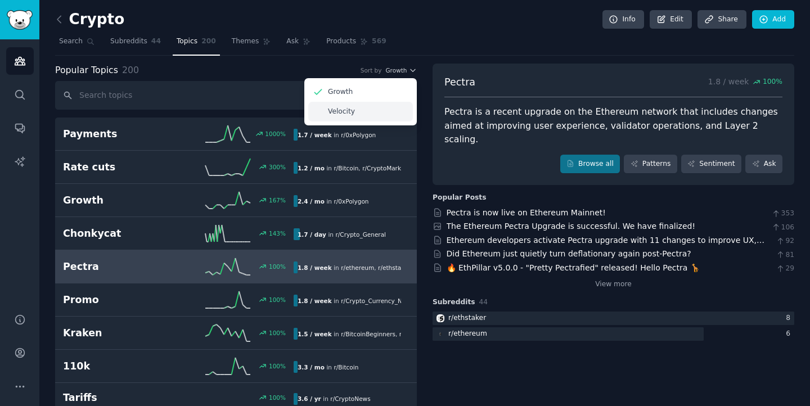
click at [356, 116] on div "Velocity" at bounding box center [360, 112] width 105 height 20
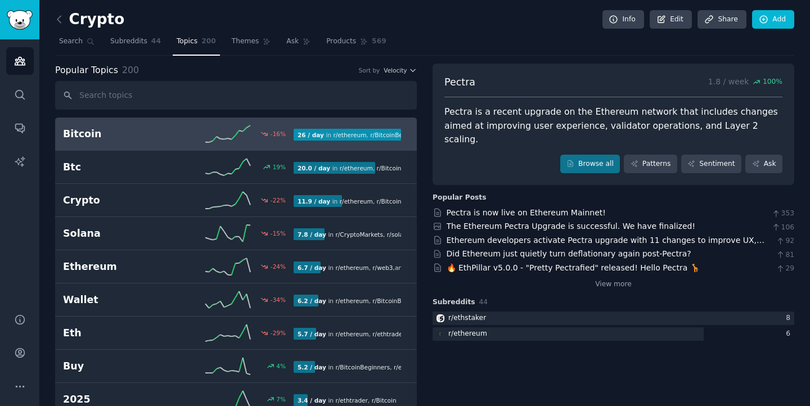
click at [132, 141] on h2 "Bitcoin" at bounding box center [120, 134] width 115 height 14
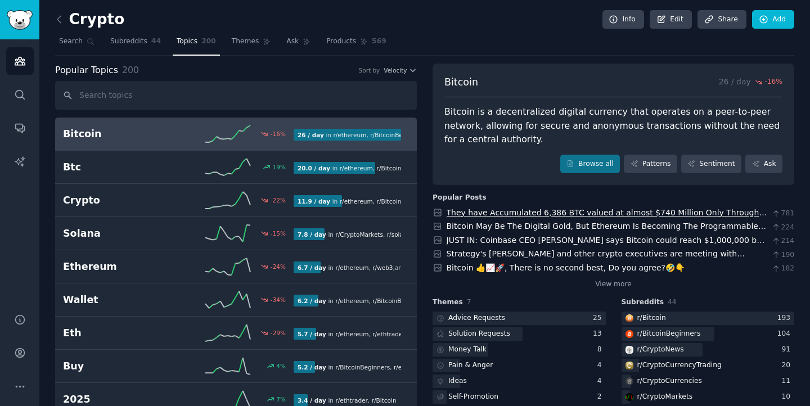
click at [518, 211] on link "They have Accumulated 6,386 BTC valued at almost $740 Million Only Through Bitc…" at bounding box center [607, 218] width 321 height 21
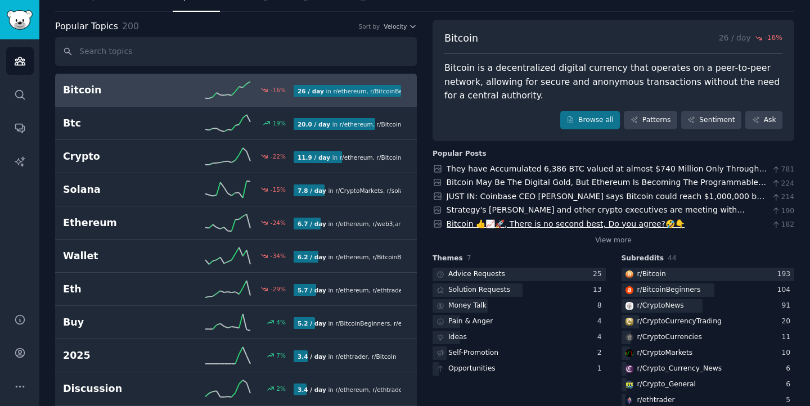
click at [518, 224] on link "Bitcoin 👍📈🚀, There is no second best, Do you agree?🤣👇" at bounding box center [566, 223] width 239 height 9
click at [520, 210] on link "Strategy's [PERSON_NAME] and other crypto executives are meeting with lawmakers…" at bounding box center [596, 215] width 299 height 21
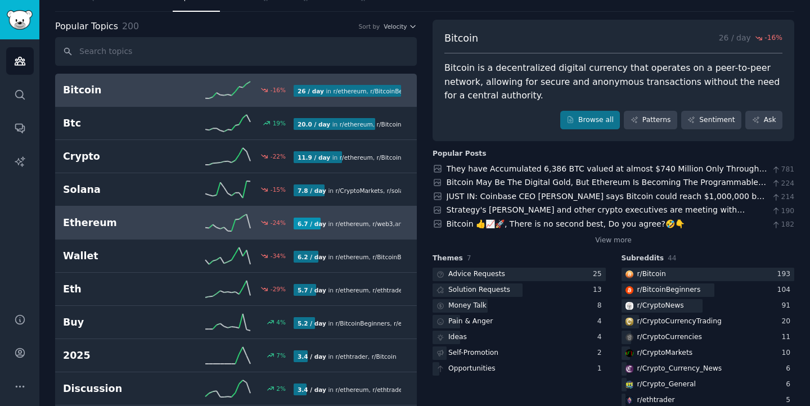
scroll to position [0, 0]
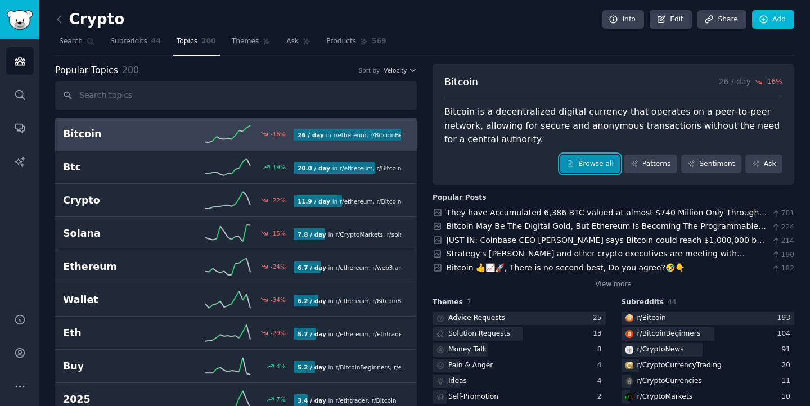
click at [593, 163] on link "Browse all" at bounding box center [590, 164] width 60 height 19
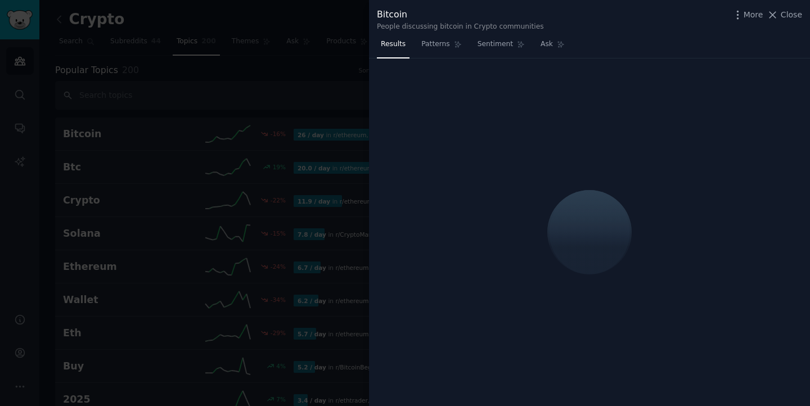
click at [329, 105] on div at bounding box center [405, 203] width 810 height 406
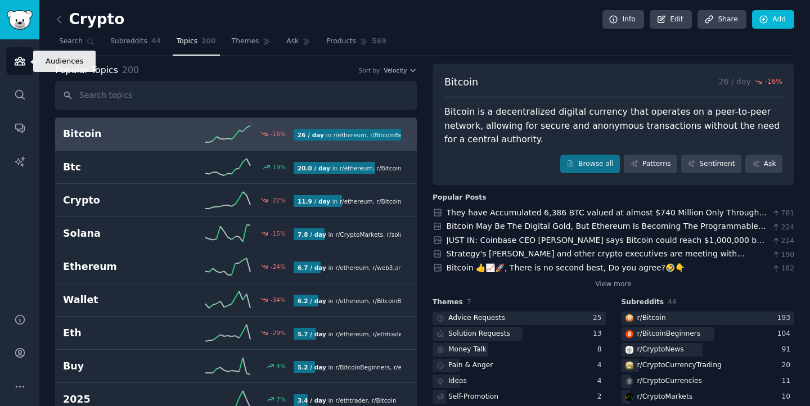
click at [10, 65] on link "Audiences" at bounding box center [20, 61] width 28 height 28
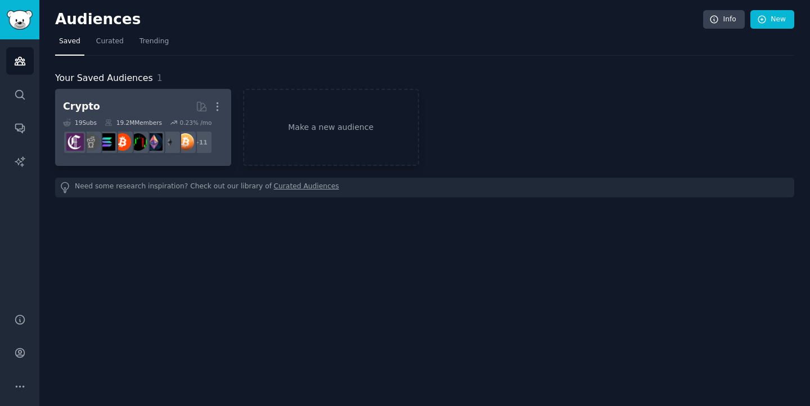
click at [145, 107] on h2 "Crypto More" at bounding box center [143, 107] width 160 height 20
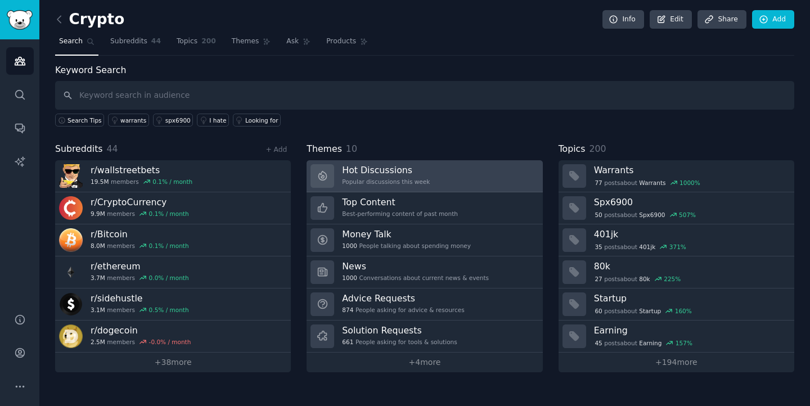
click at [428, 172] on link "Hot Discussions Popular discussions this week" at bounding box center [425, 176] width 236 height 32
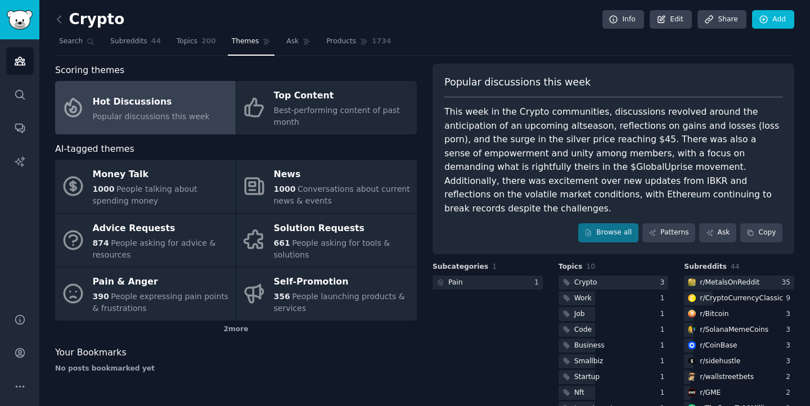
click at [475, 178] on div "This week in the Crypto communities, discussions revolved around the anticipati…" at bounding box center [613, 160] width 338 height 110
copy div "IBKR"
click at [115, 50] on link "Subreddits 44" at bounding box center [135, 44] width 59 height 23
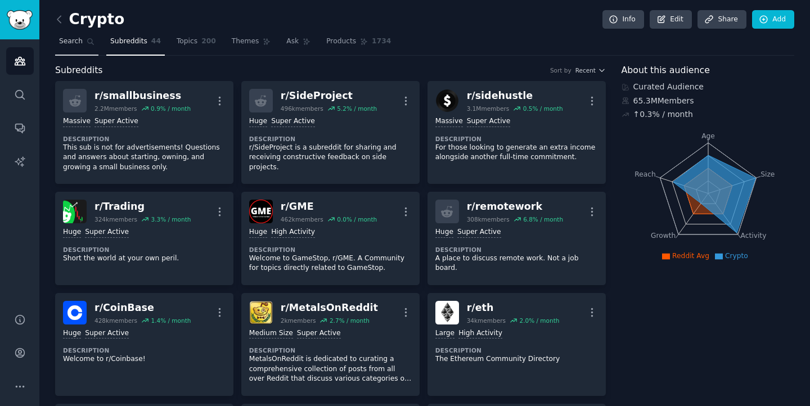
click at [82, 46] on span "Search" at bounding box center [71, 42] width 24 height 10
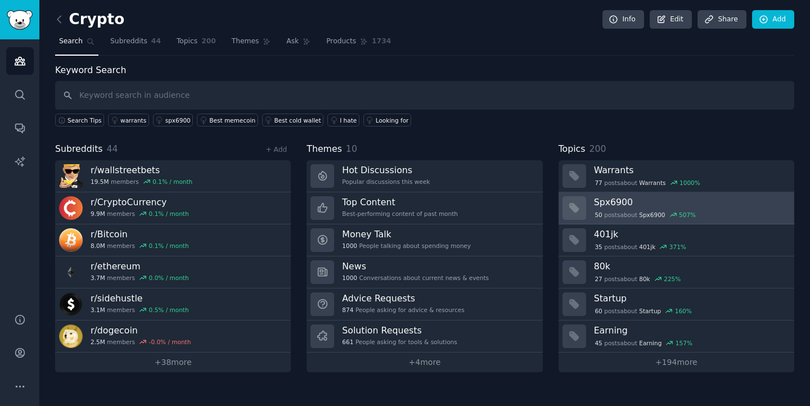
click at [740, 204] on h3 "Spx6900" at bounding box center [690, 202] width 192 height 12
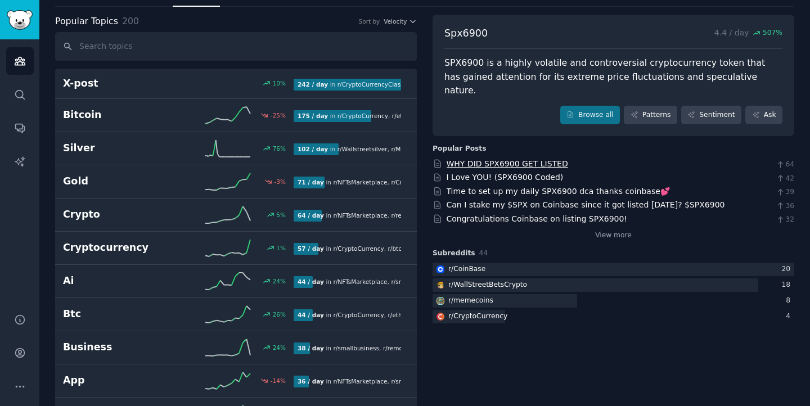
scroll to position [51, 0]
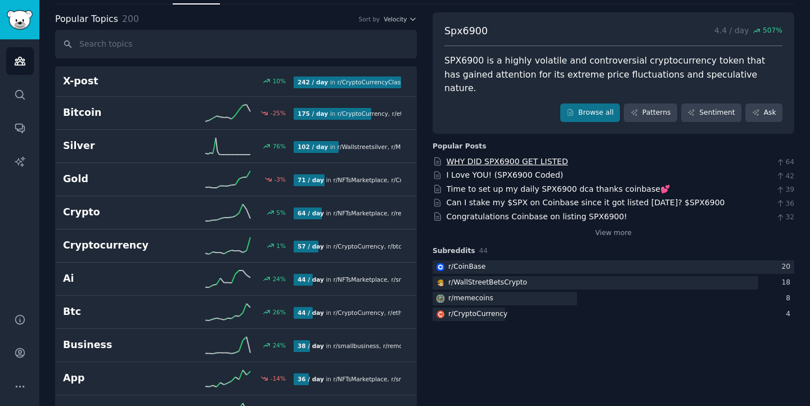
click at [505, 157] on link "WHY DID SPX6900 GET LISTED" at bounding box center [508, 161] width 122 height 9
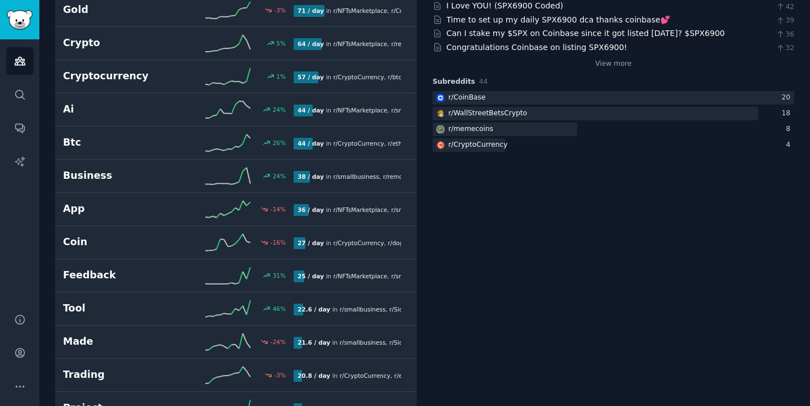
scroll to position [0, 0]
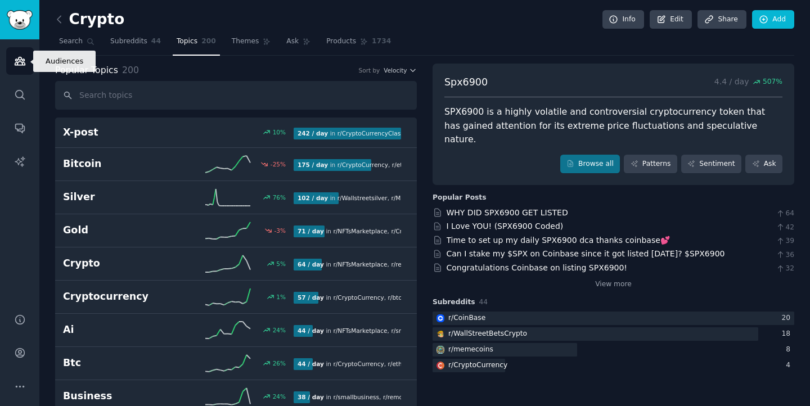
click at [21, 68] on link "Audiences" at bounding box center [20, 61] width 28 height 28
